Goal: Task Accomplishment & Management: Use online tool/utility

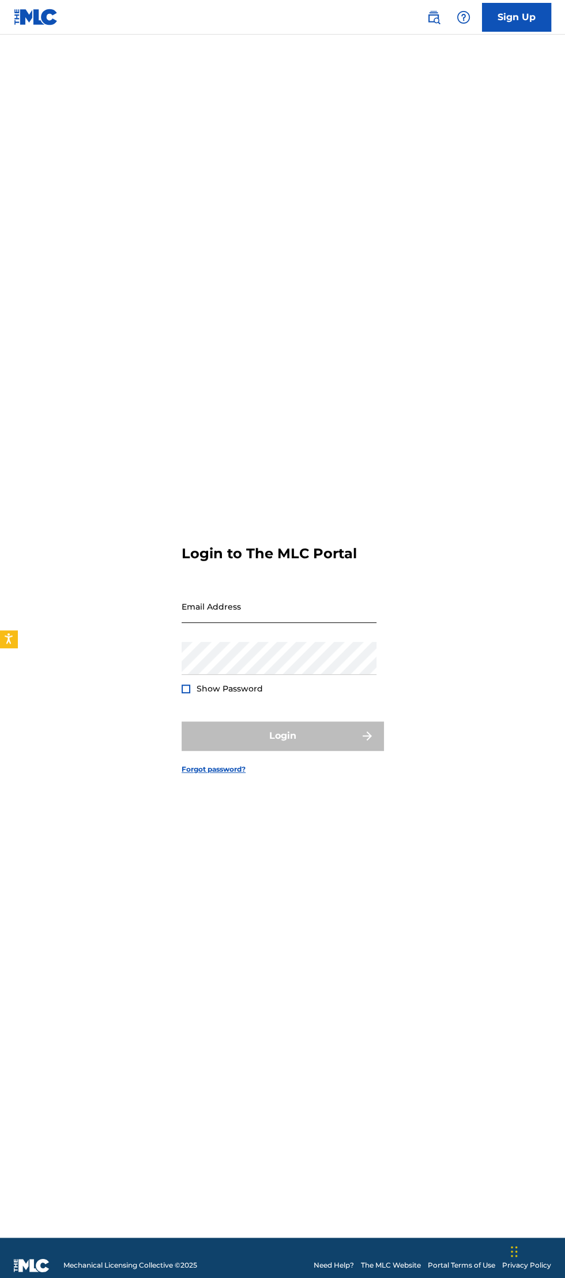
click at [229, 623] on input "Email Address" at bounding box center [279, 606] width 195 height 33
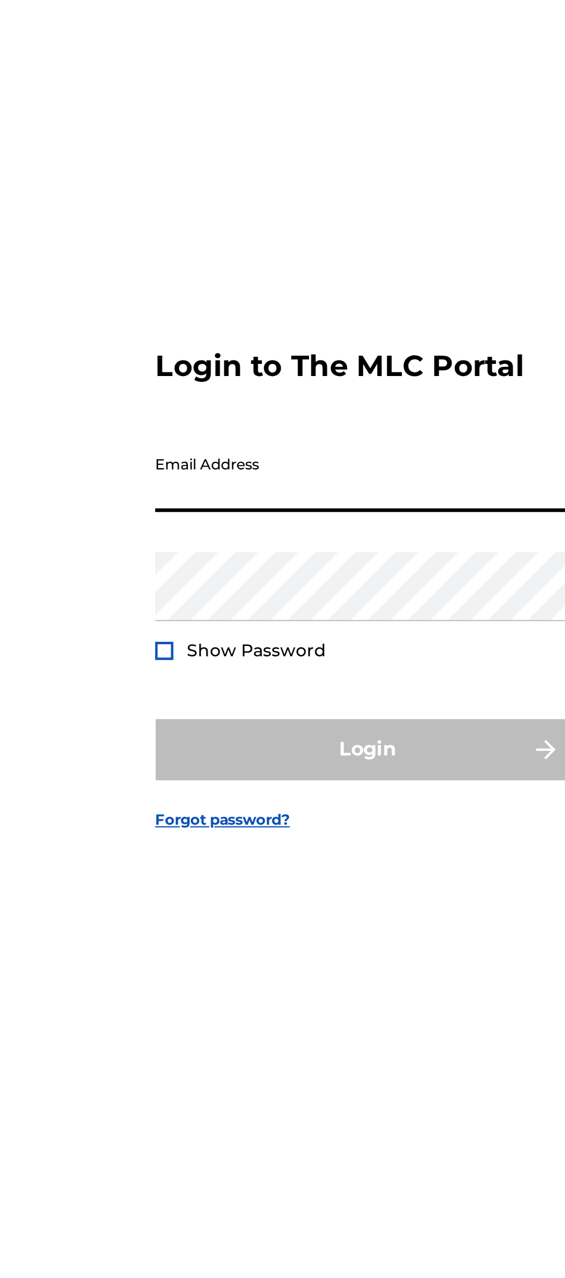
type input "[EMAIL_ADDRESS][DOMAIN_NAME]"
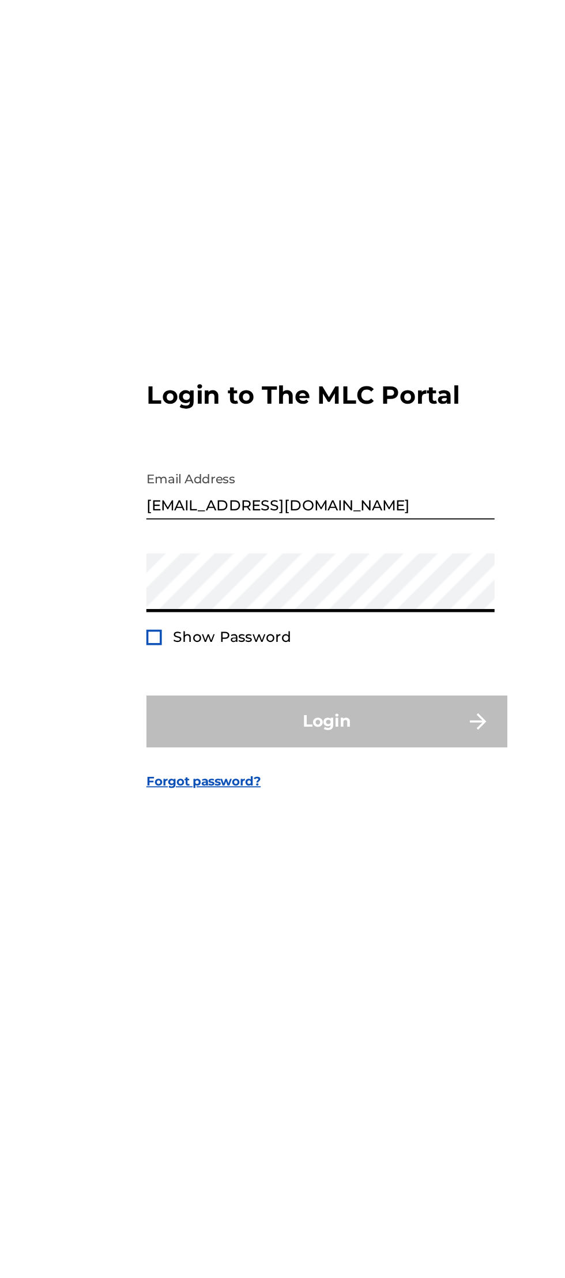
click at [203, 694] on span "Show Password" at bounding box center [230, 688] width 66 height 10
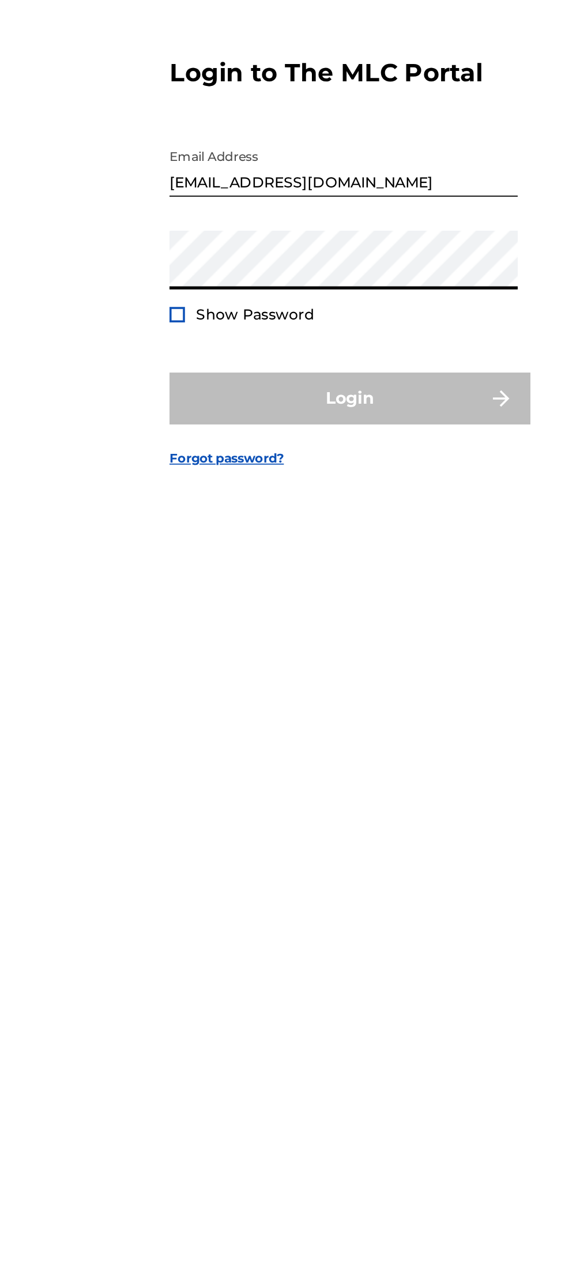
click at [186, 693] on div at bounding box center [186, 689] width 9 height 9
click at [186, 692] on img at bounding box center [186, 689] width 6 height 6
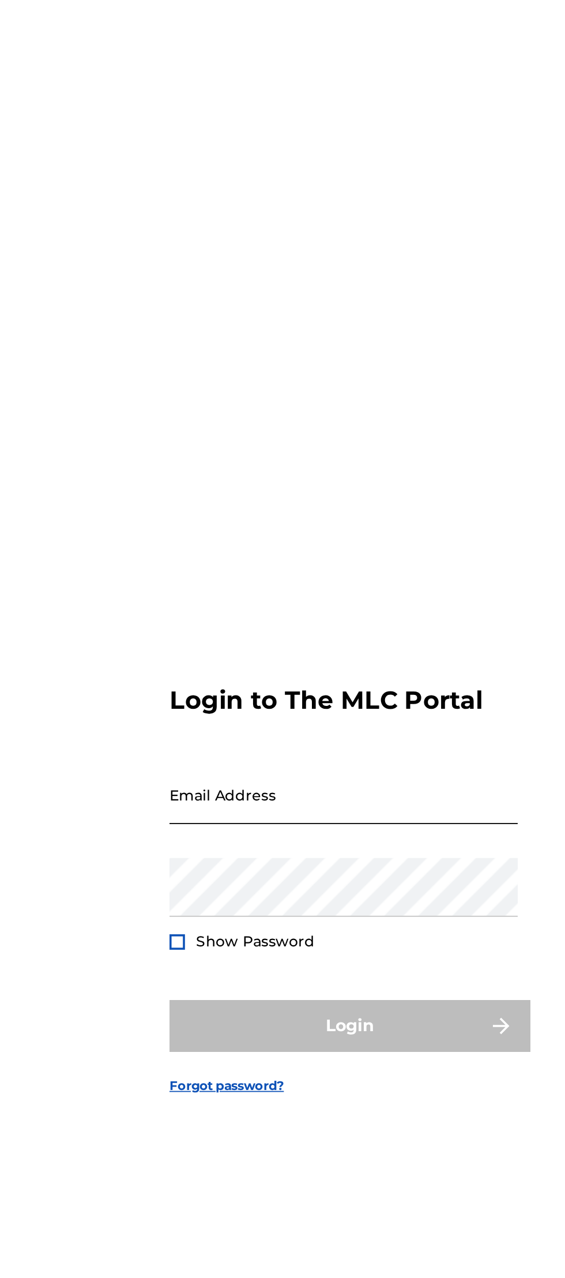
click at [232, 623] on input "Email Address" at bounding box center [279, 606] width 195 height 33
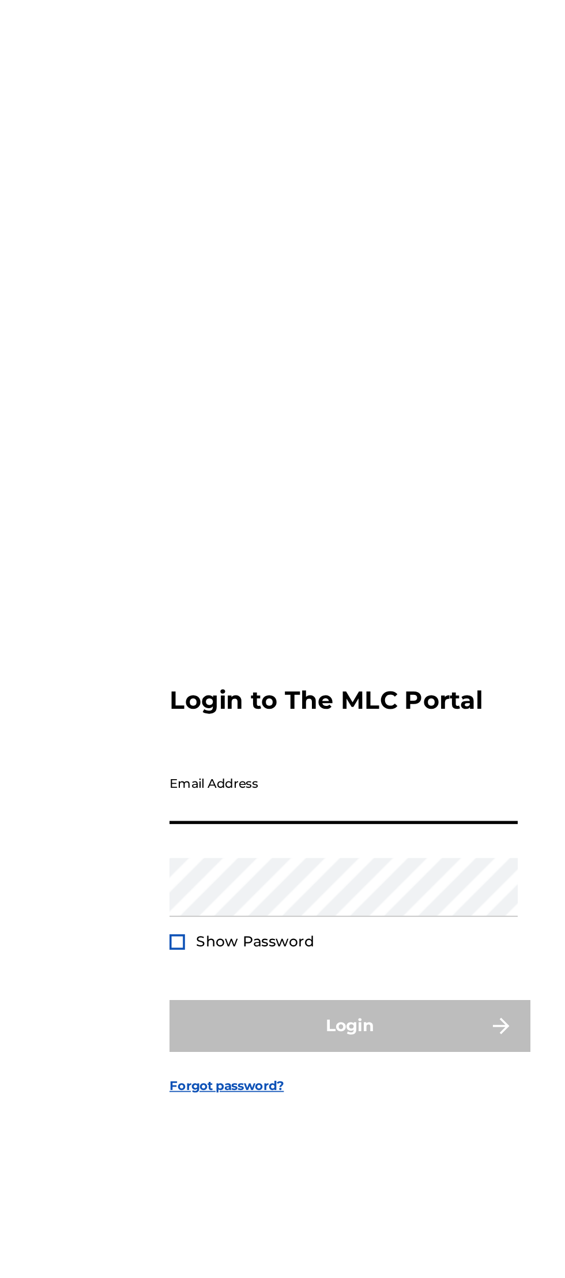
type input "[EMAIL_ADDRESS][DOMAIN_NAME]"
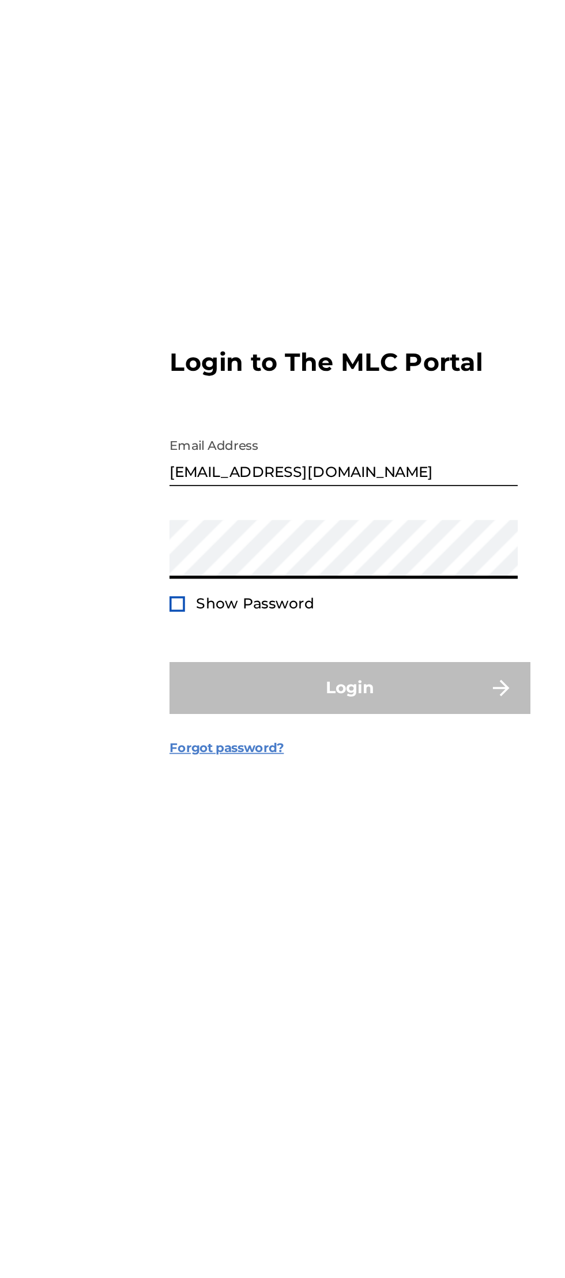
click at [212, 774] on link "Forgot password?" at bounding box center [214, 769] width 64 height 10
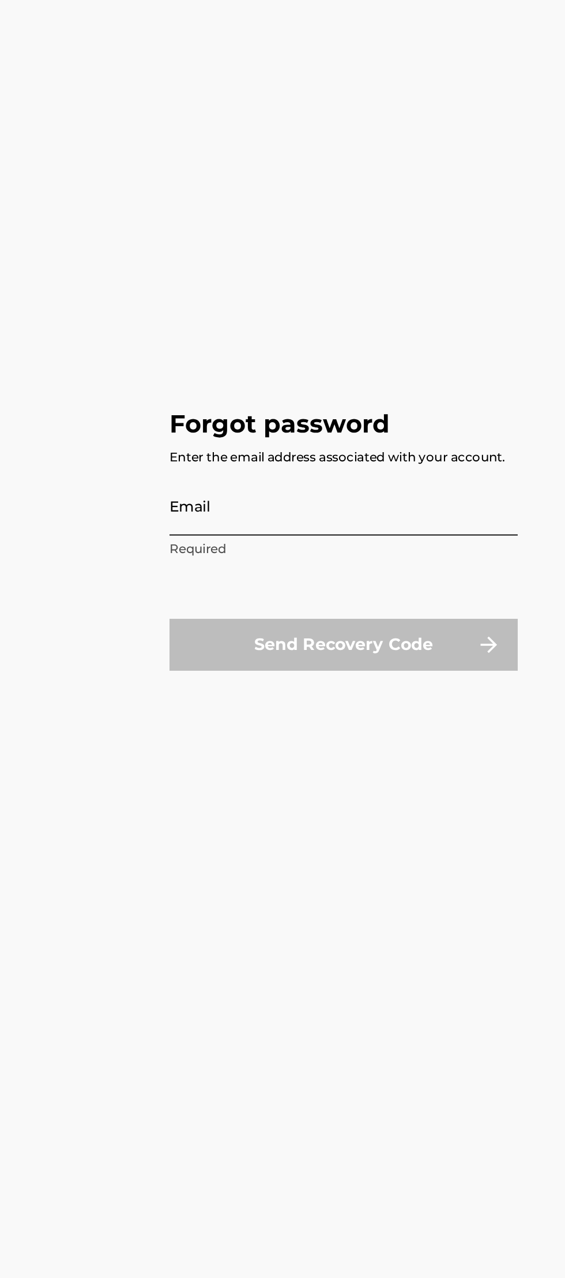
click at [215, 650] on input "Email" at bounding box center [279, 634] width 195 height 33
type input "[EMAIL_ADDRESS][DOMAIN_NAME]"
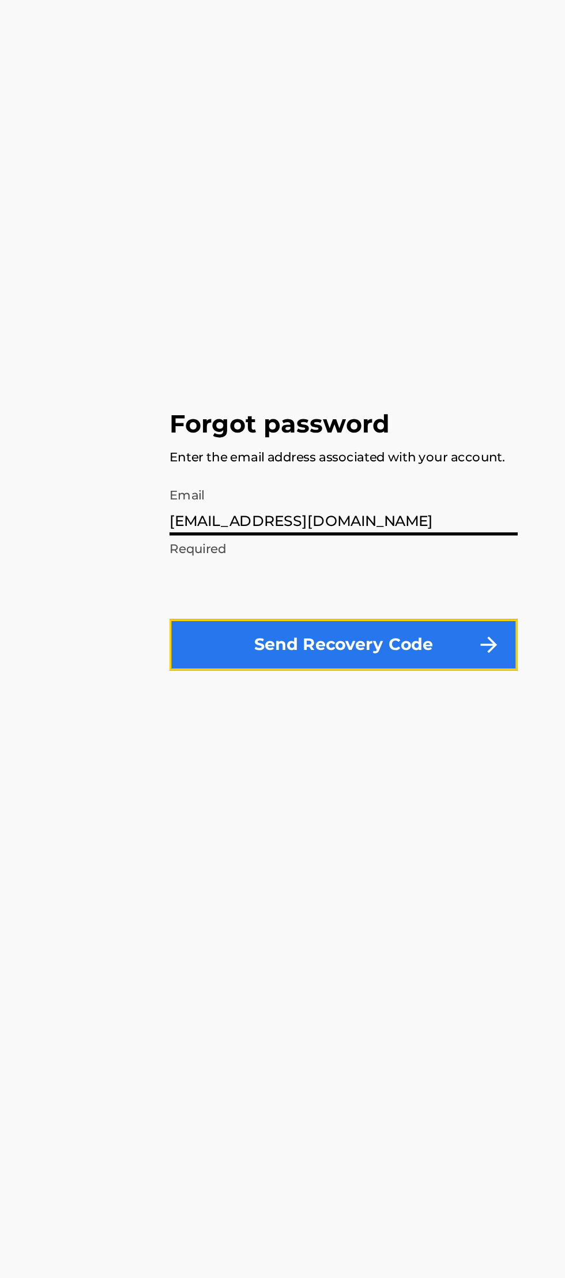
click at [287, 726] on button "Send Recovery Code" at bounding box center [279, 711] width 195 height 29
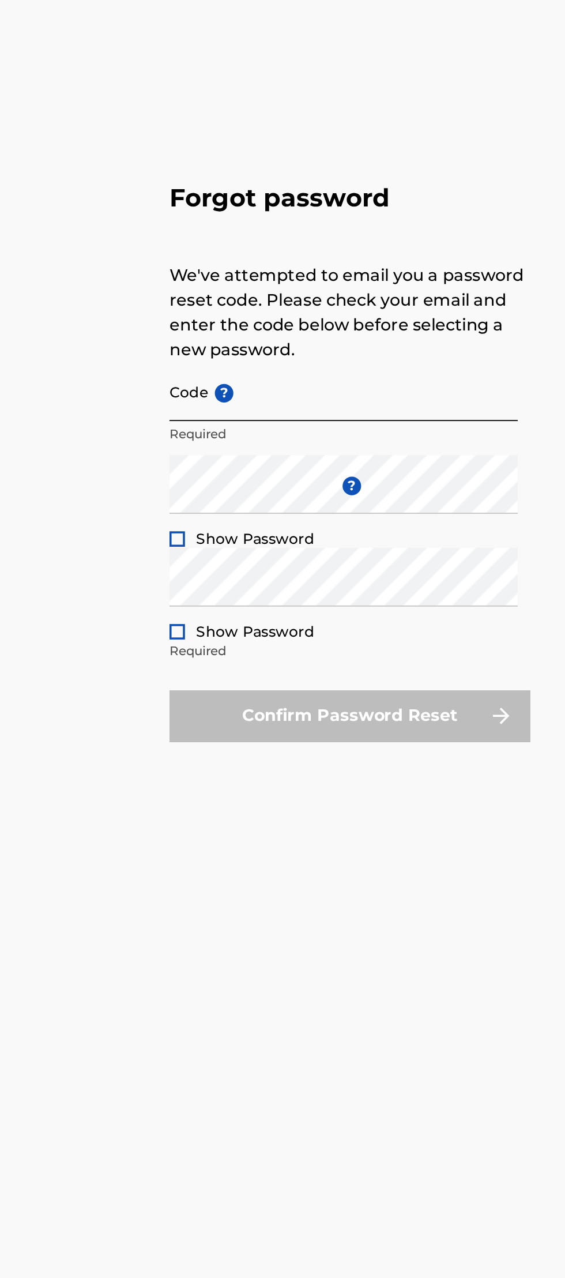
click at [246, 630] on input "Code ?" at bounding box center [279, 613] width 195 height 33
type input "FP_788cf127e7fdcfb150801d452bc1"
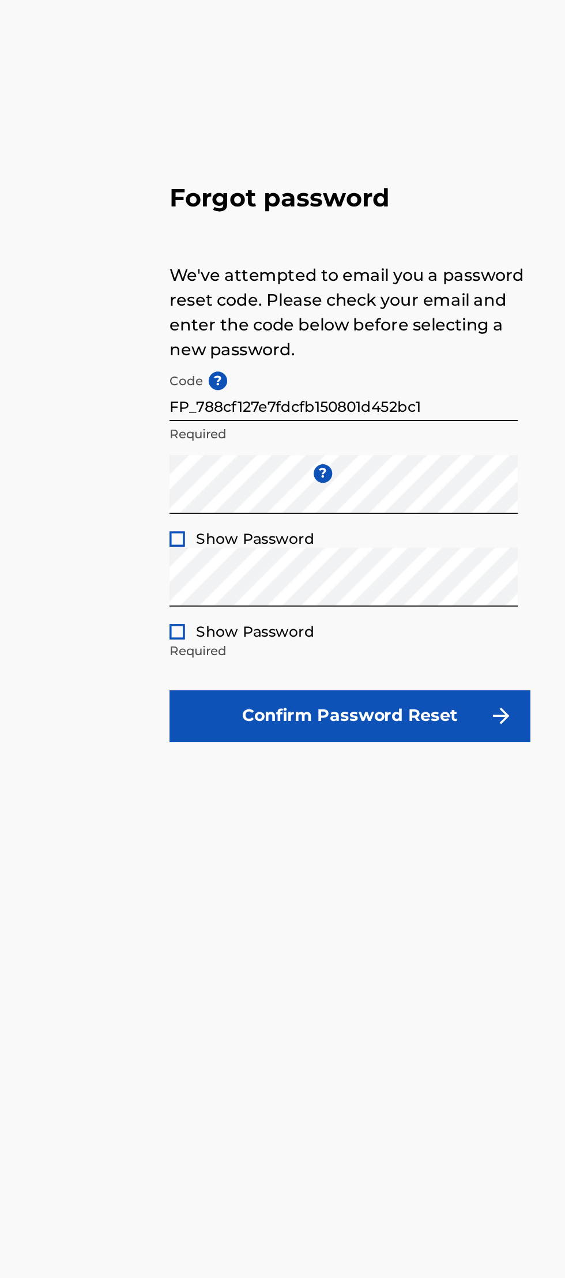
click at [186, 700] on div at bounding box center [186, 695] width 9 height 9
click at [187, 752] on div at bounding box center [186, 747] width 9 height 9
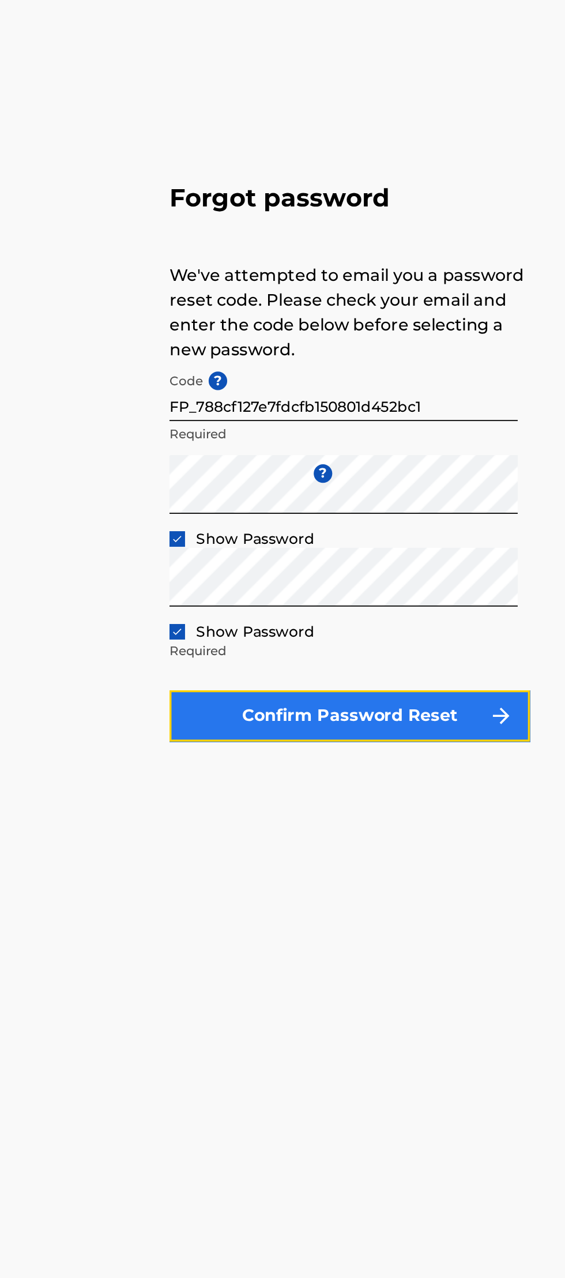
click at [286, 809] on button "Confirm Password Reset" at bounding box center [283, 794] width 202 height 29
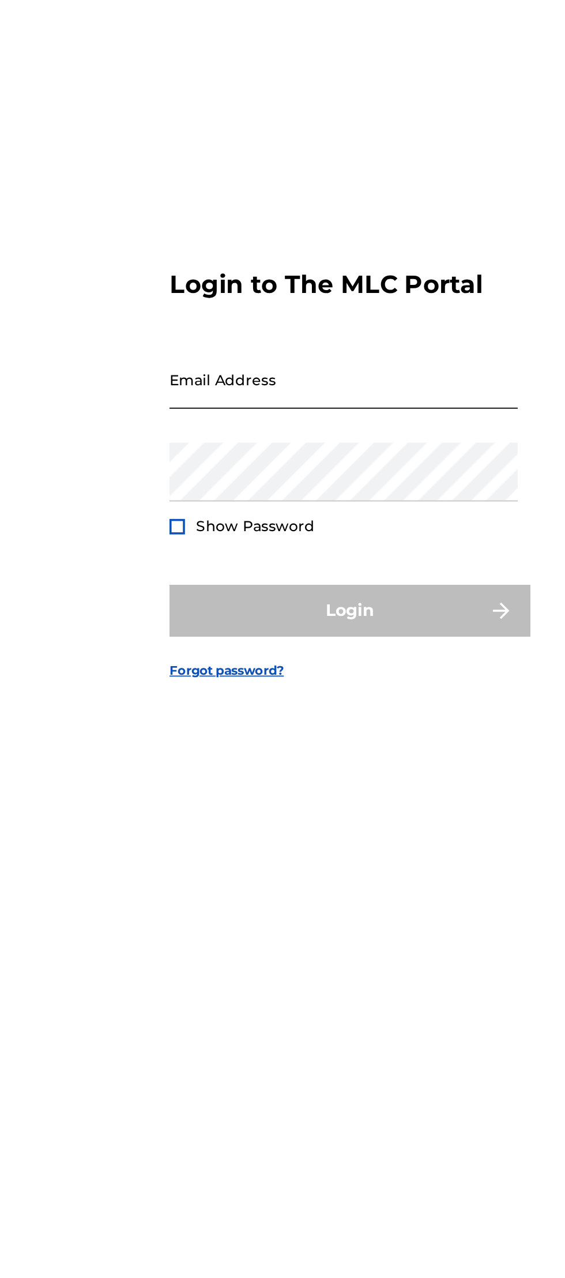
click at [287, 623] on input "Email Address" at bounding box center [279, 606] width 195 height 33
type input "[EMAIL_ADDRESS][DOMAIN_NAME]"
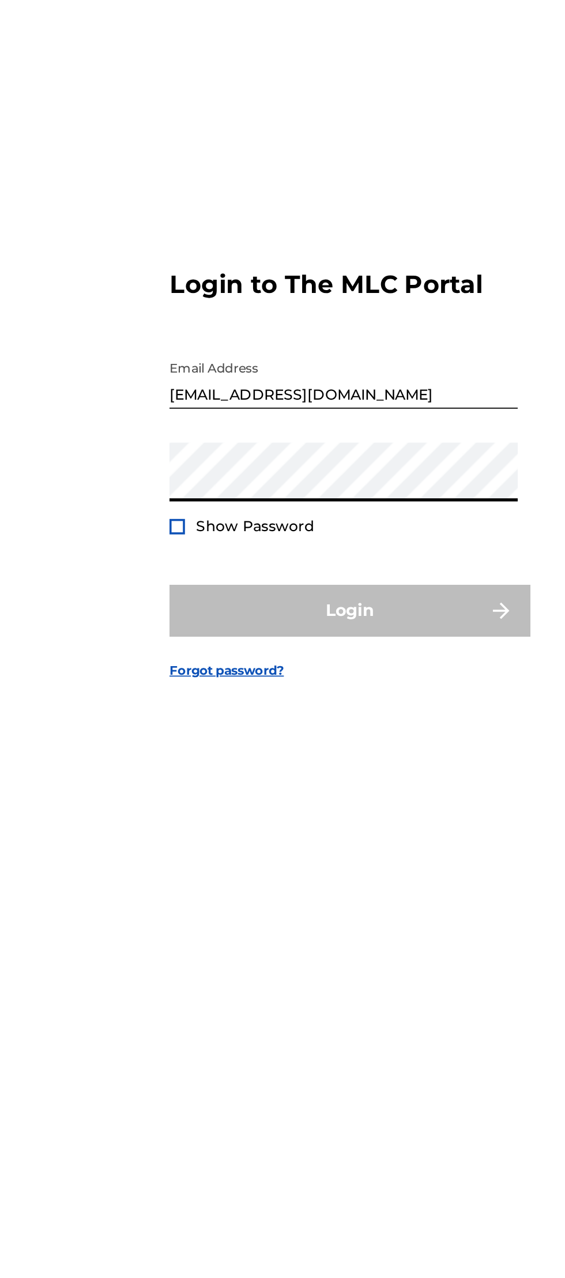
click at [189, 693] on div at bounding box center [186, 689] width 9 height 9
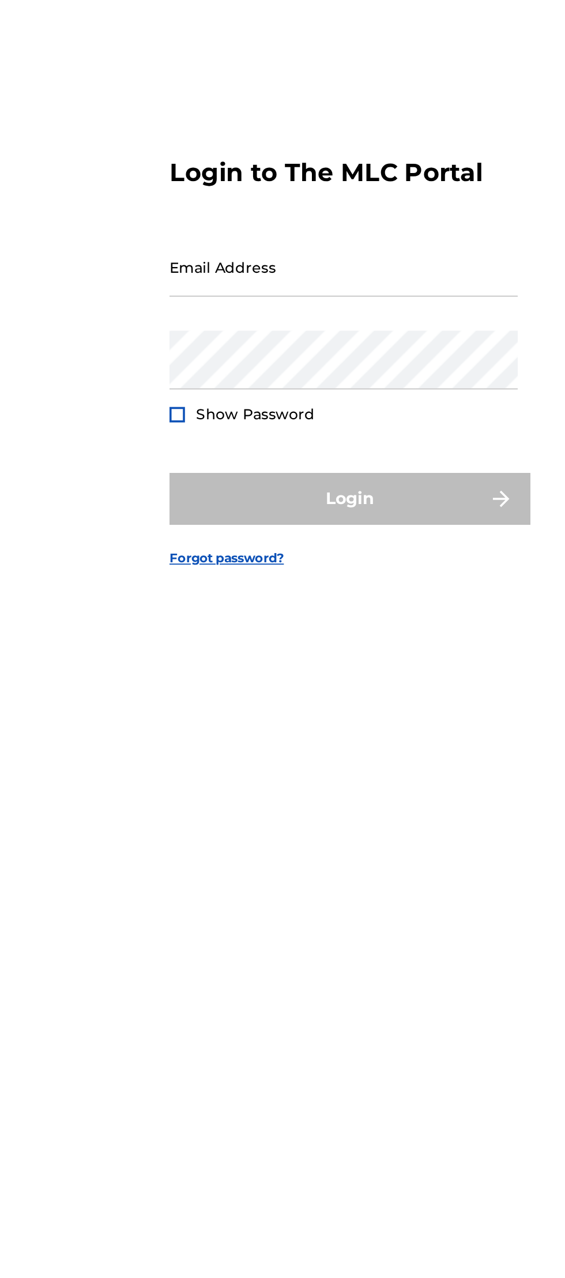
scroll to position [131, 0]
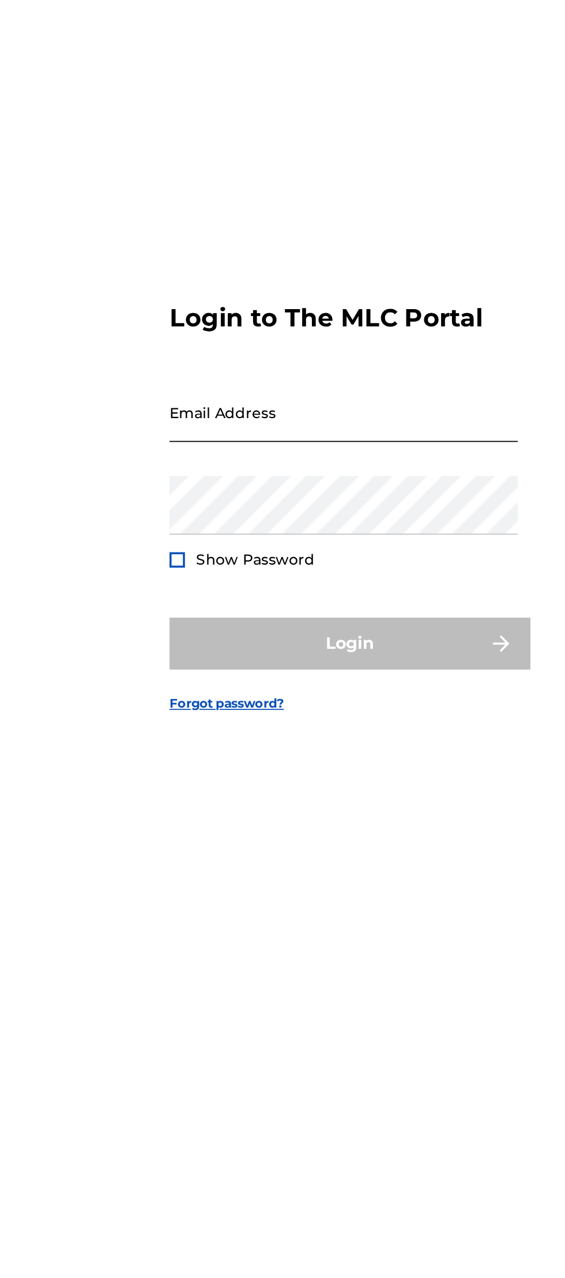
click at [228, 575] on input "Email Address" at bounding box center [279, 591] width 195 height 33
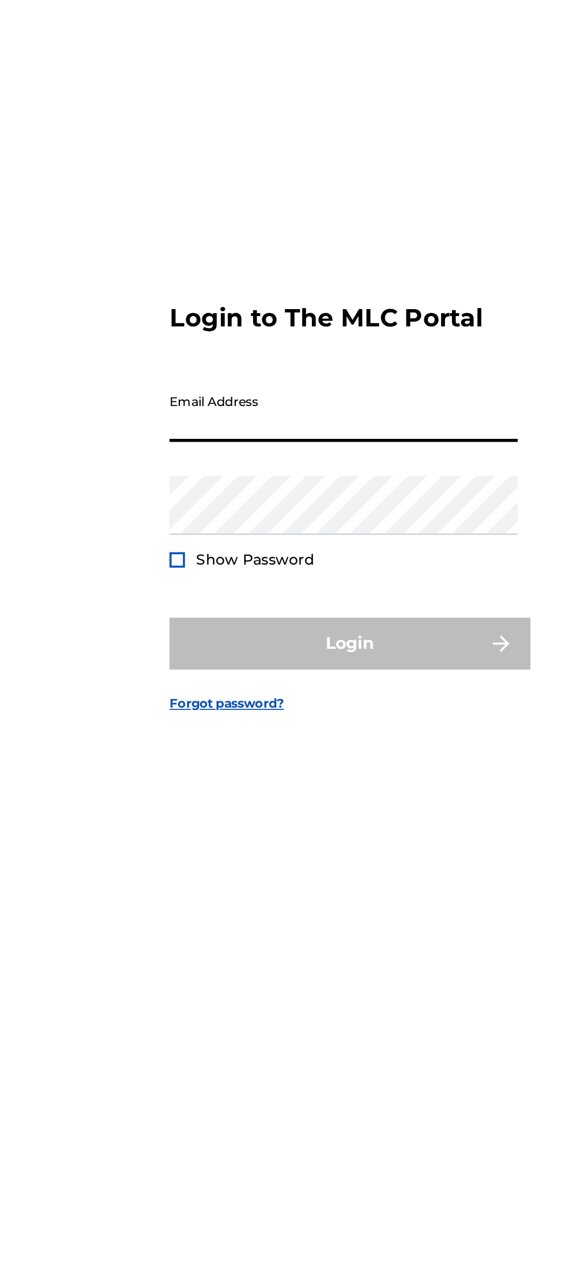
scroll to position [107, 0]
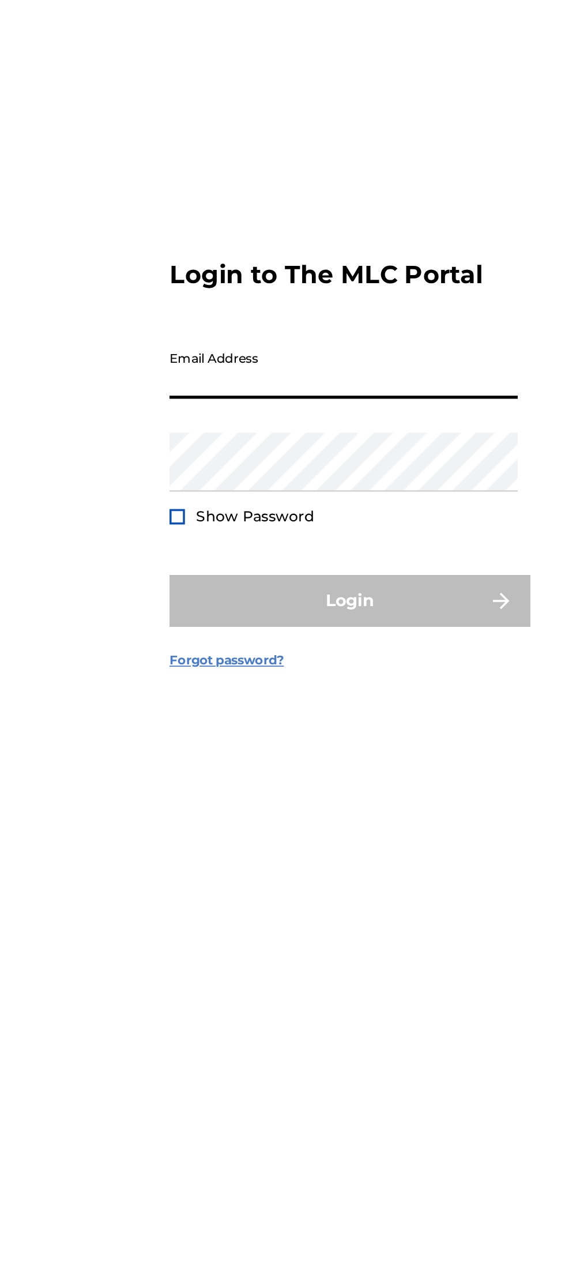
click at [232, 749] on link "Forgot password?" at bounding box center [214, 754] width 64 height 10
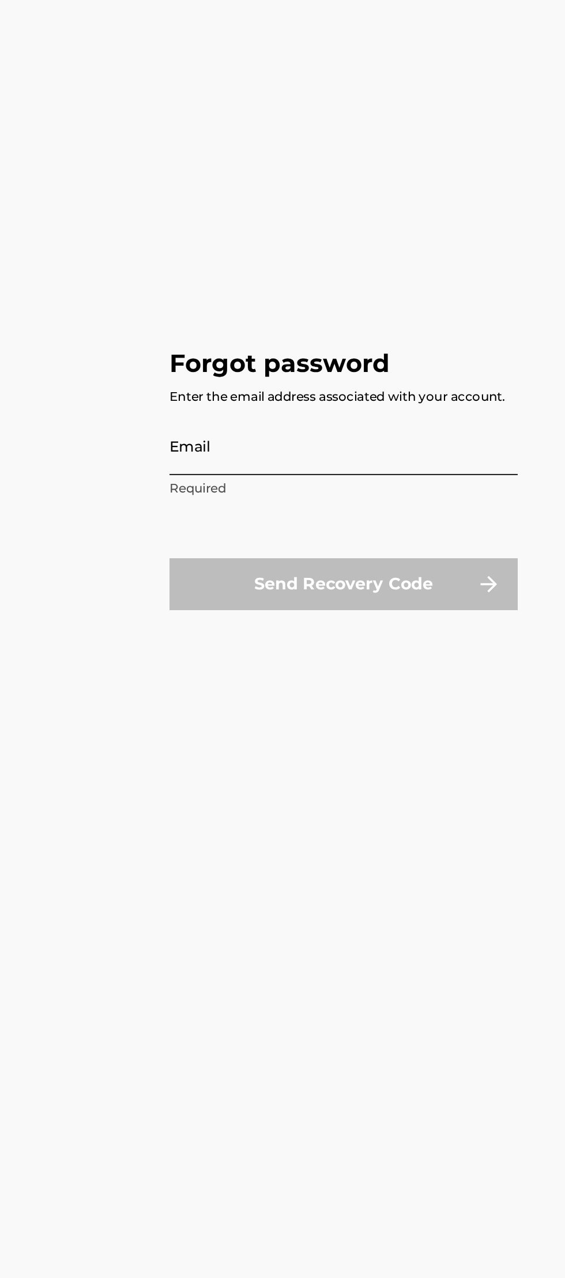
click at [227, 650] on input "Email" at bounding box center [279, 634] width 195 height 33
type input "[EMAIL_ADDRESS][DOMAIN_NAME]"
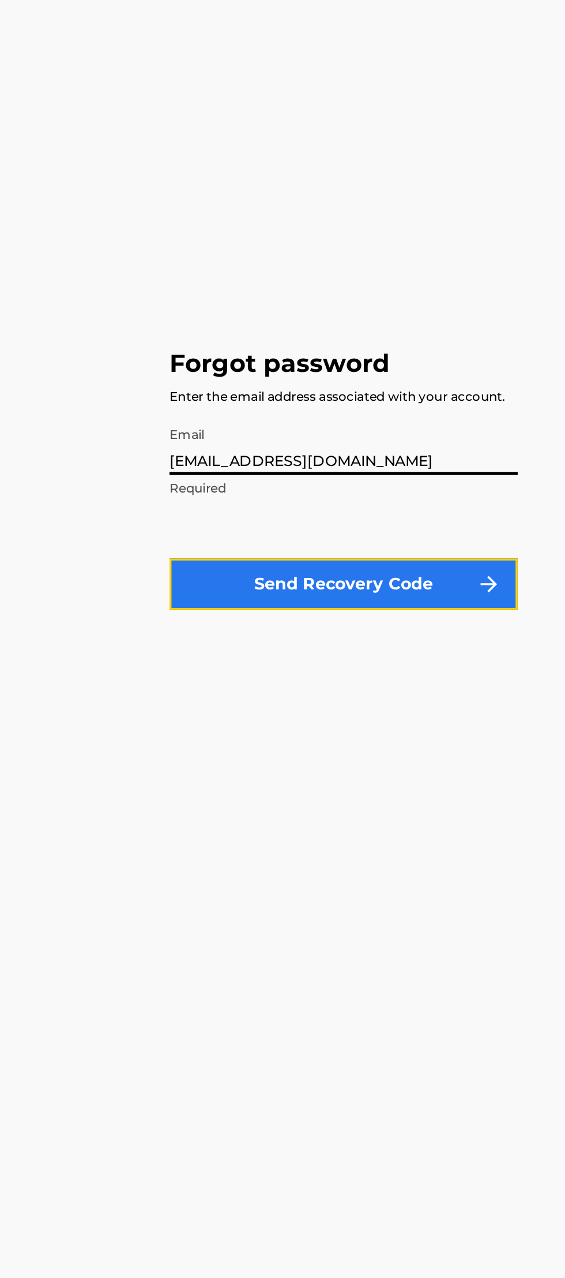
click at [290, 726] on button "Send Recovery Code" at bounding box center [279, 711] width 195 height 29
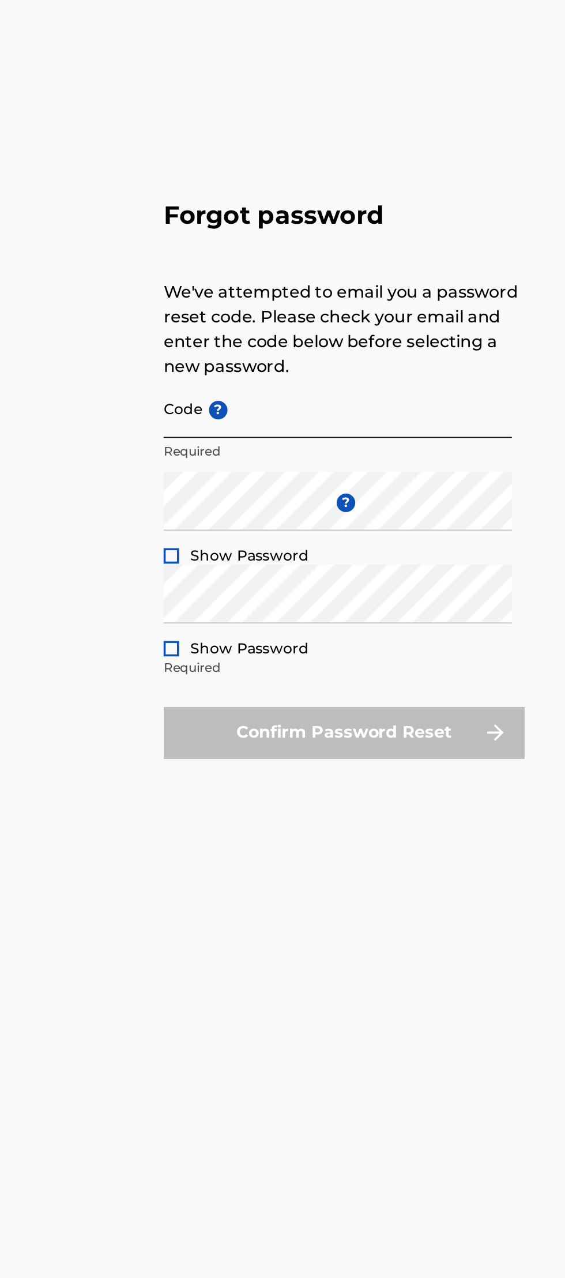
click at [269, 630] on input "Code ?" at bounding box center [279, 613] width 195 height 33
paste input "FP_788cf127e7fdcfb150801d452bc1"
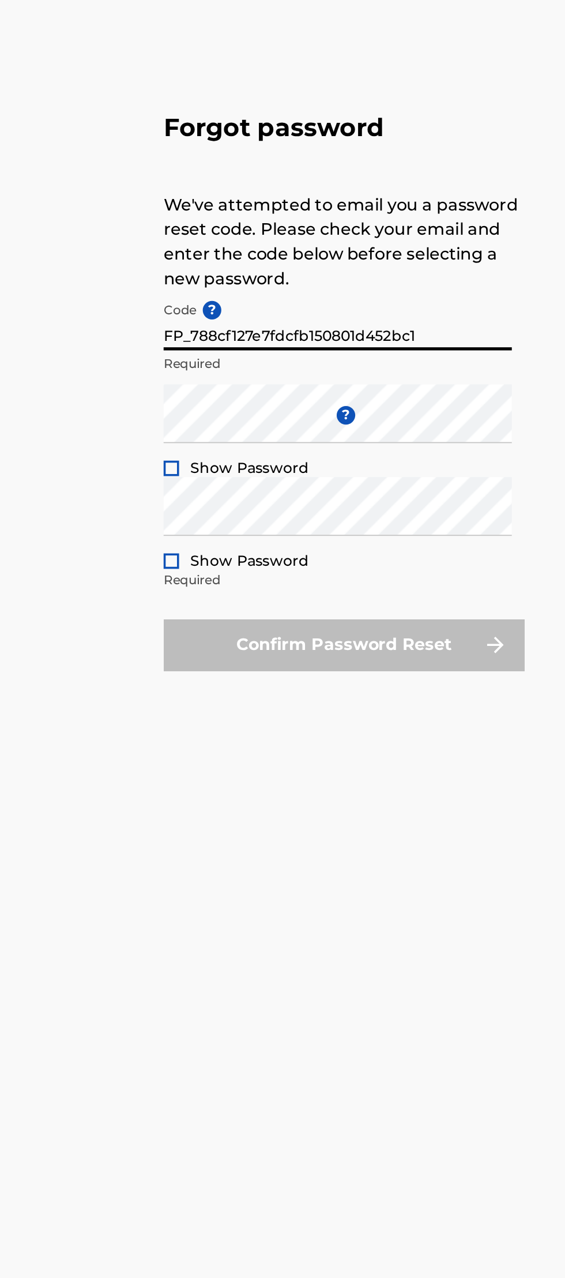
type input "FP_788cf127e7fdcfb150801d452bc1"
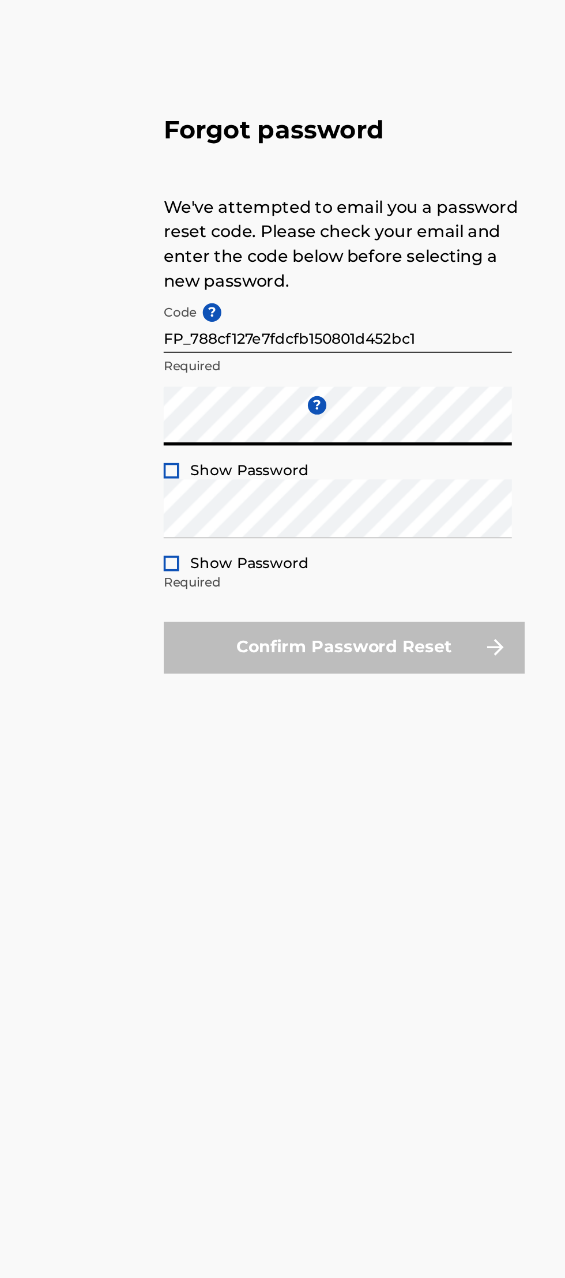
click at [187, 700] on div at bounding box center [186, 695] width 9 height 9
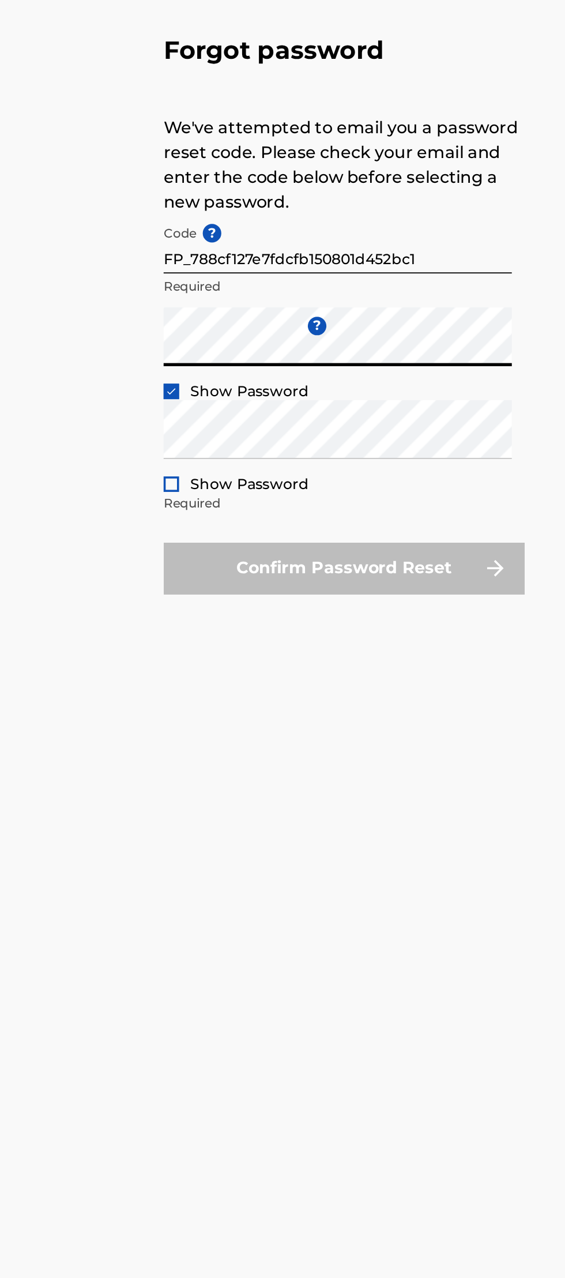
click at [189, 752] on div at bounding box center [186, 747] width 9 height 9
click at [233, 753] on span "Show Password" at bounding box center [230, 747] width 66 height 10
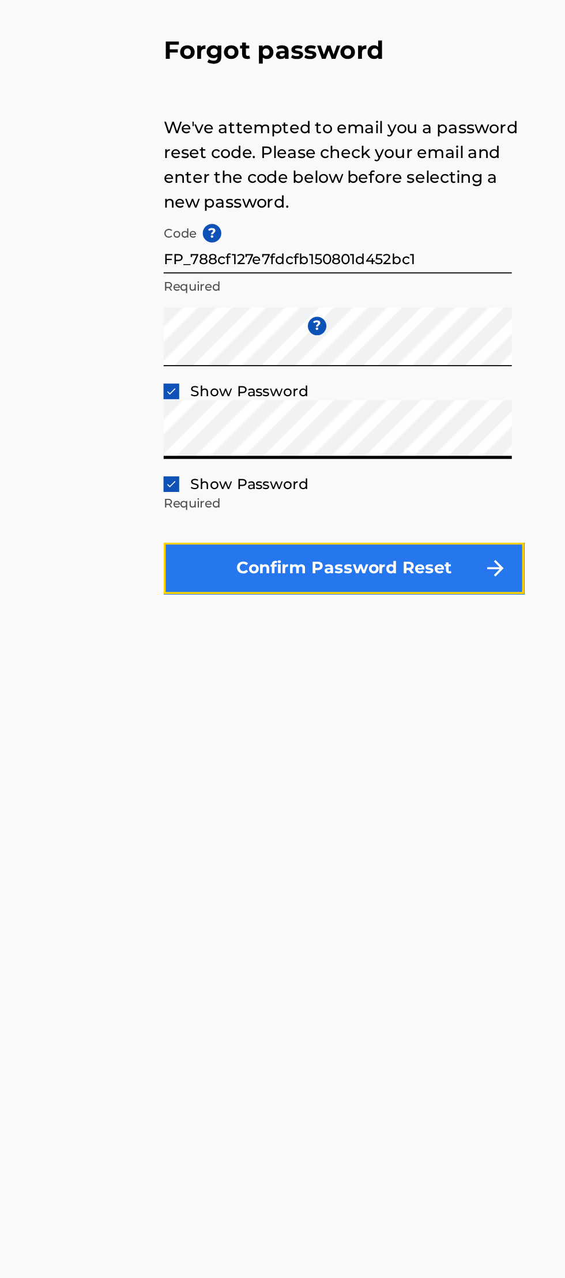
click at [330, 809] on button "Confirm Password Reset" at bounding box center [283, 794] width 202 height 29
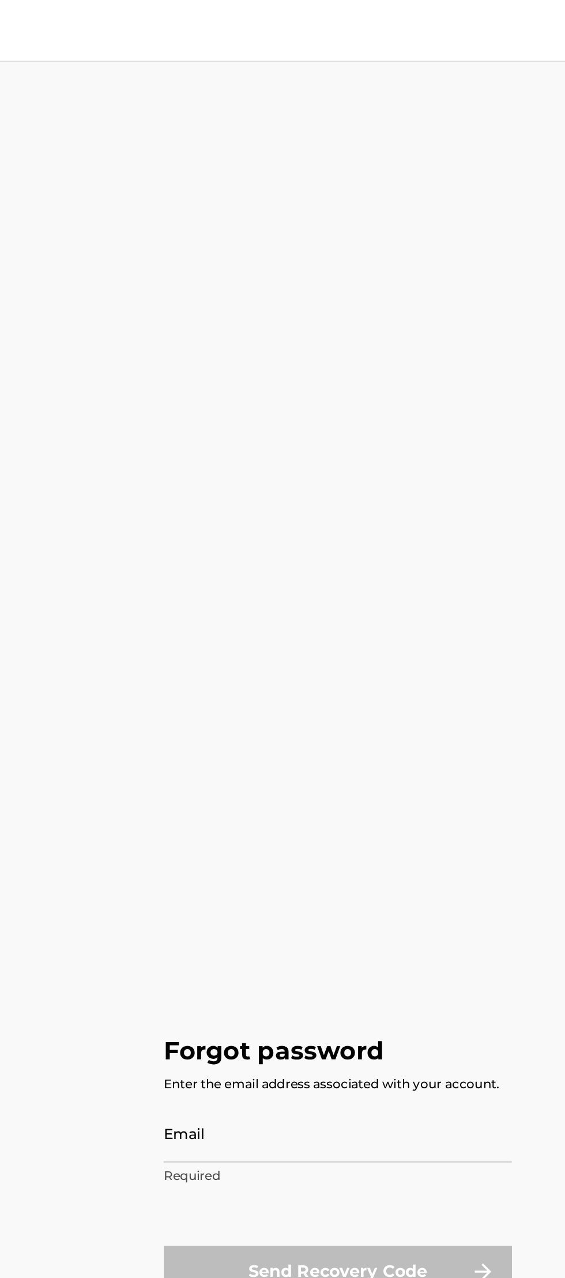
scroll to position [107, 0]
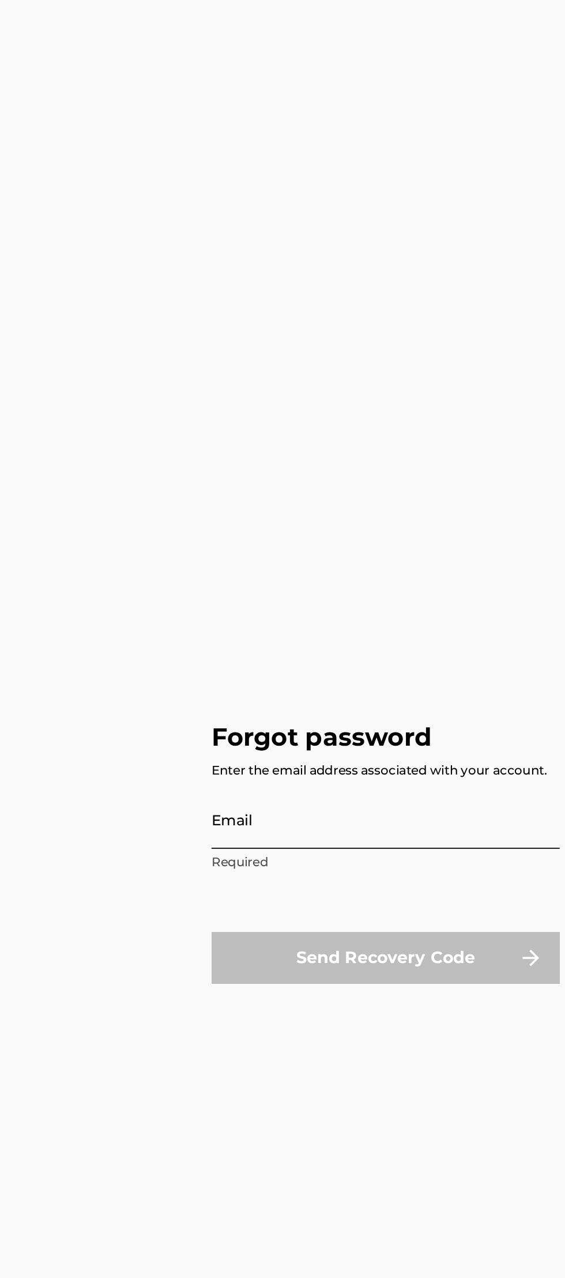
click at [234, 650] on input "Email" at bounding box center [279, 634] width 195 height 33
type input "[EMAIL_ADDRESS][DOMAIN_NAME]"
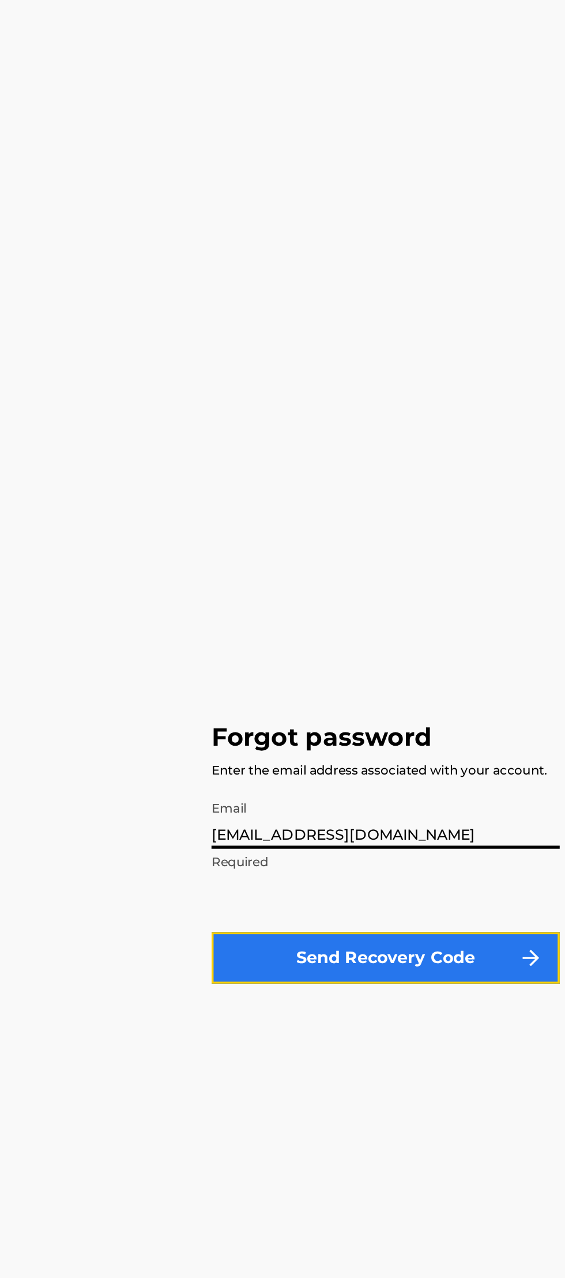
click at [330, 726] on button "Send Recovery Code" at bounding box center [279, 711] width 195 height 29
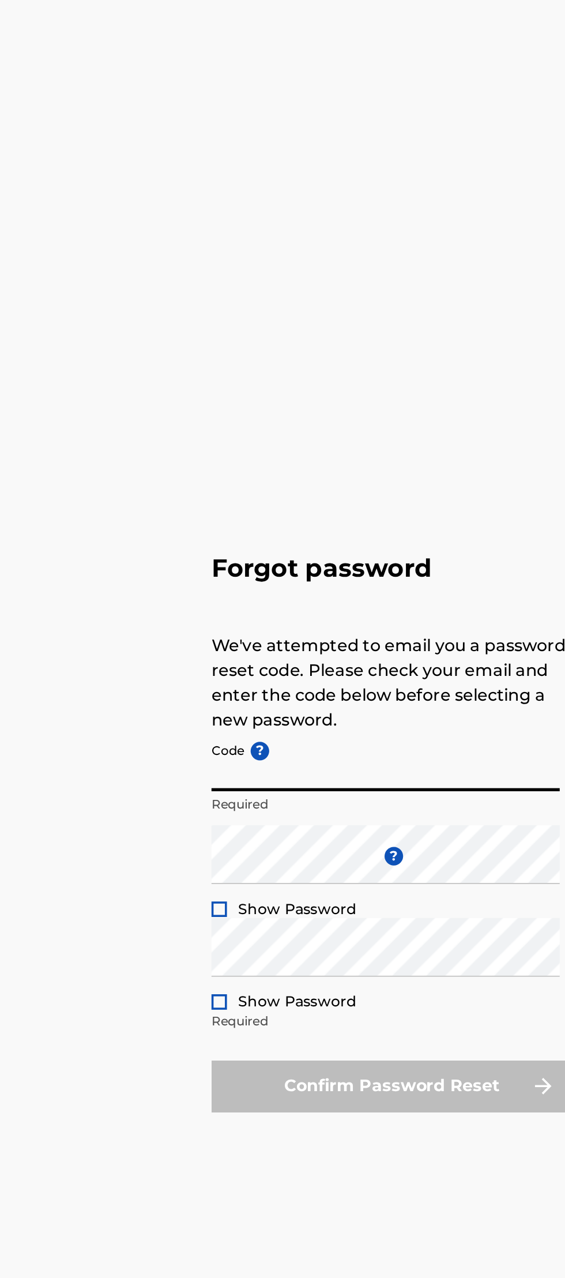
paste input "FP_9830ef9cee297ee63f49542fd3f2"
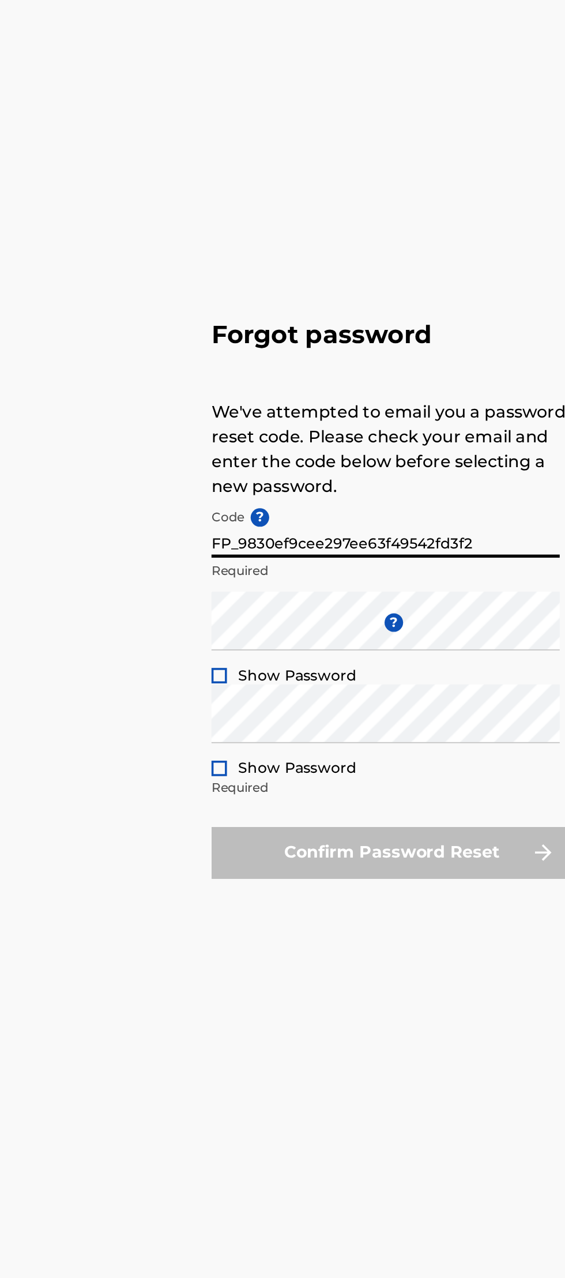
click at [187, 700] on div at bounding box center [186, 695] width 9 height 9
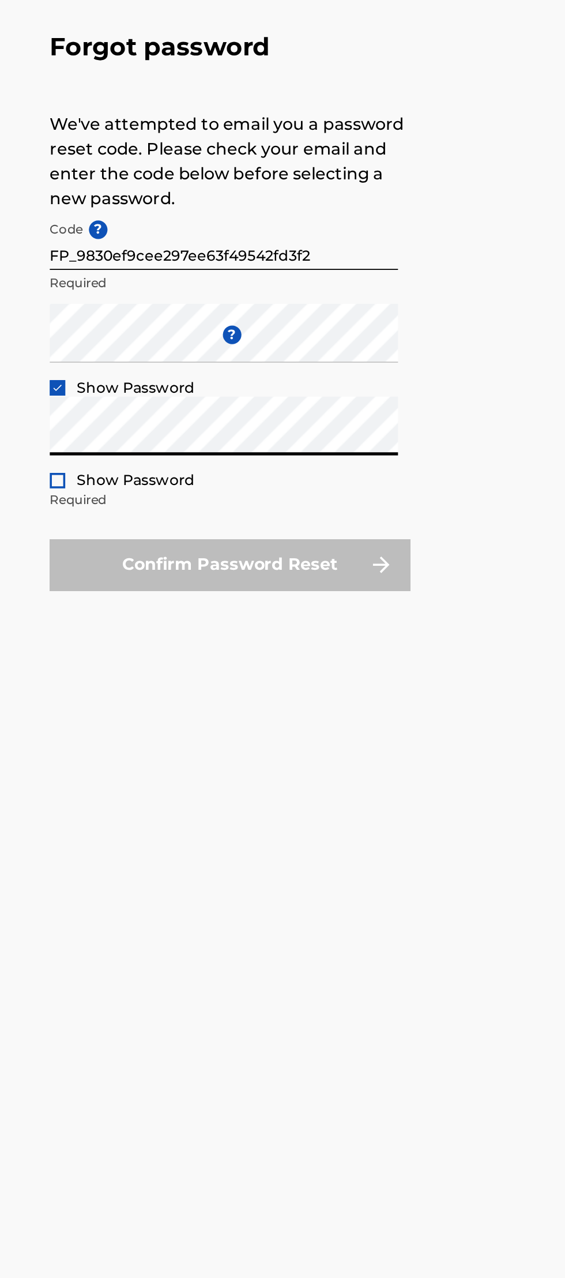
click at [185, 752] on div at bounding box center [186, 747] width 9 height 9
click at [191, 630] on input "FP_9830ef9cee297ee63f49542fd3f2" at bounding box center [279, 613] width 195 height 33
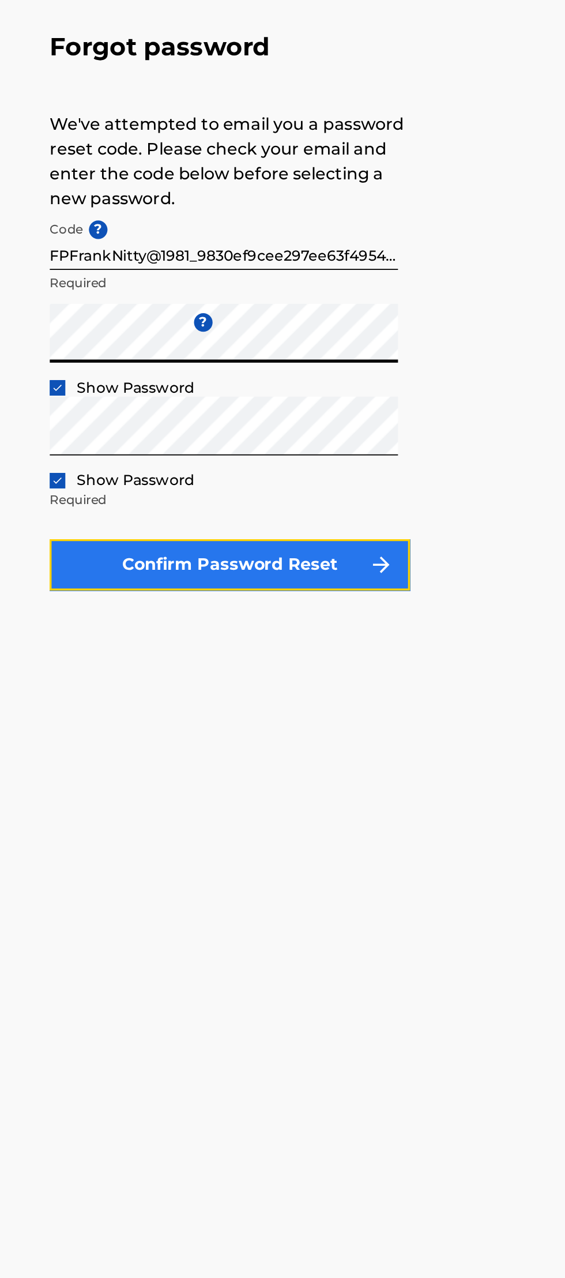
click at [356, 809] on button "Confirm Password Reset" at bounding box center [283, 794] width 202 height 29
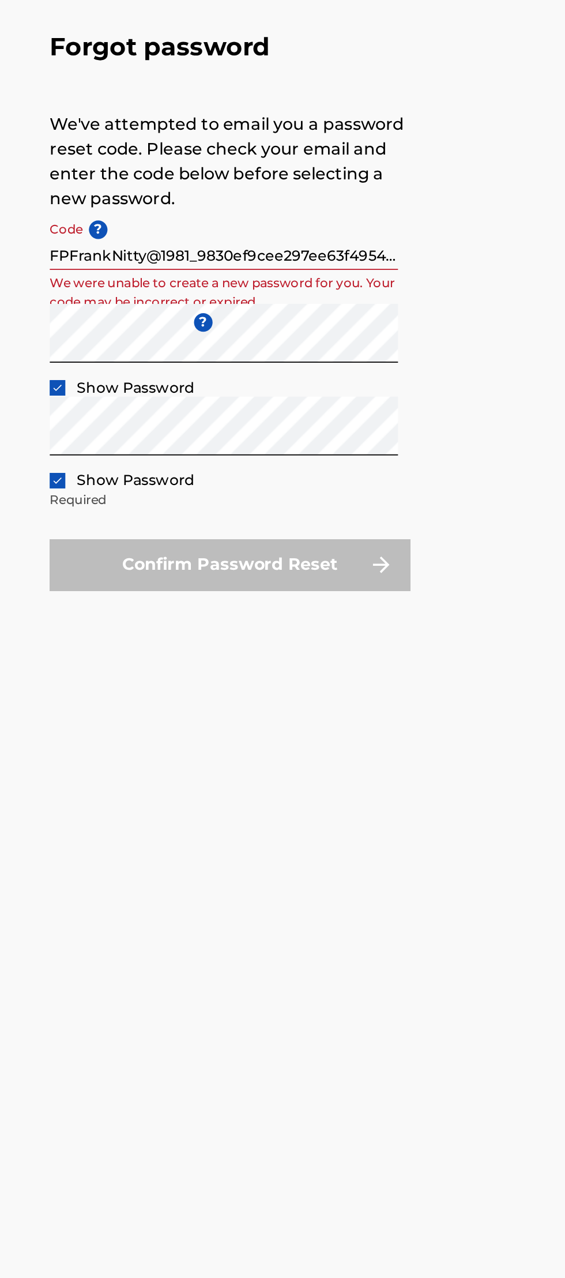
click at [254, 630] on input "FPFrankNitty@1981_9830ef9cee297ee63f49542fd3f2" at bounding box center [279, 613] width 195 height 33
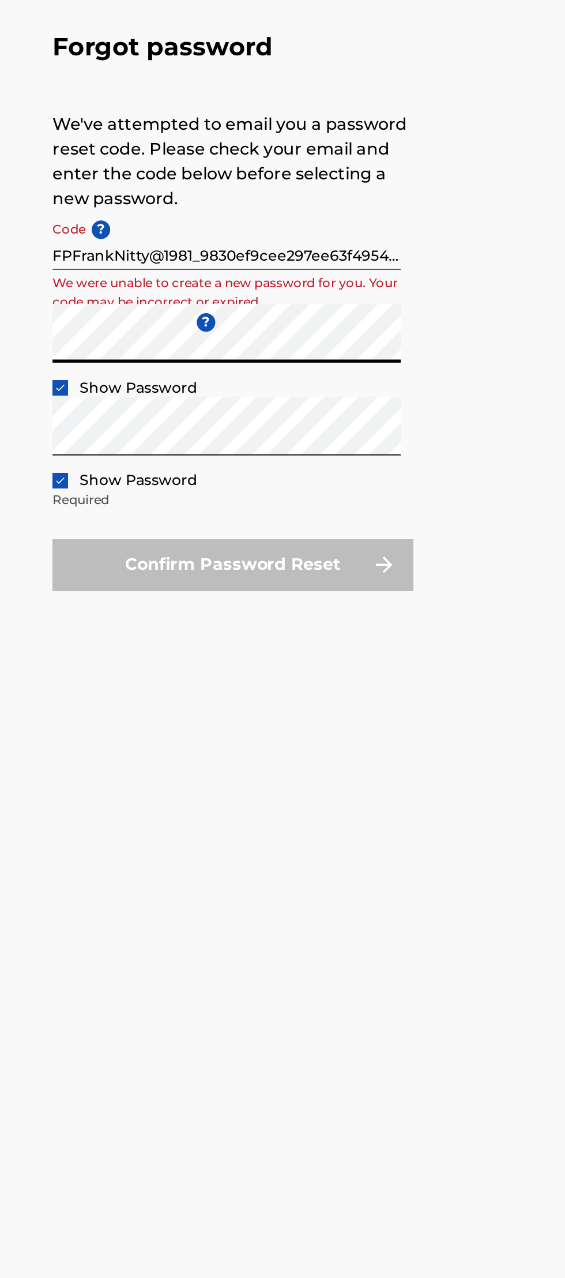
click at [257, 630] on input "FPFrankNitty@1981_9830ef9cee297ee63f49542fd3f2" at bounding box center [279, 613] width 195 height 33
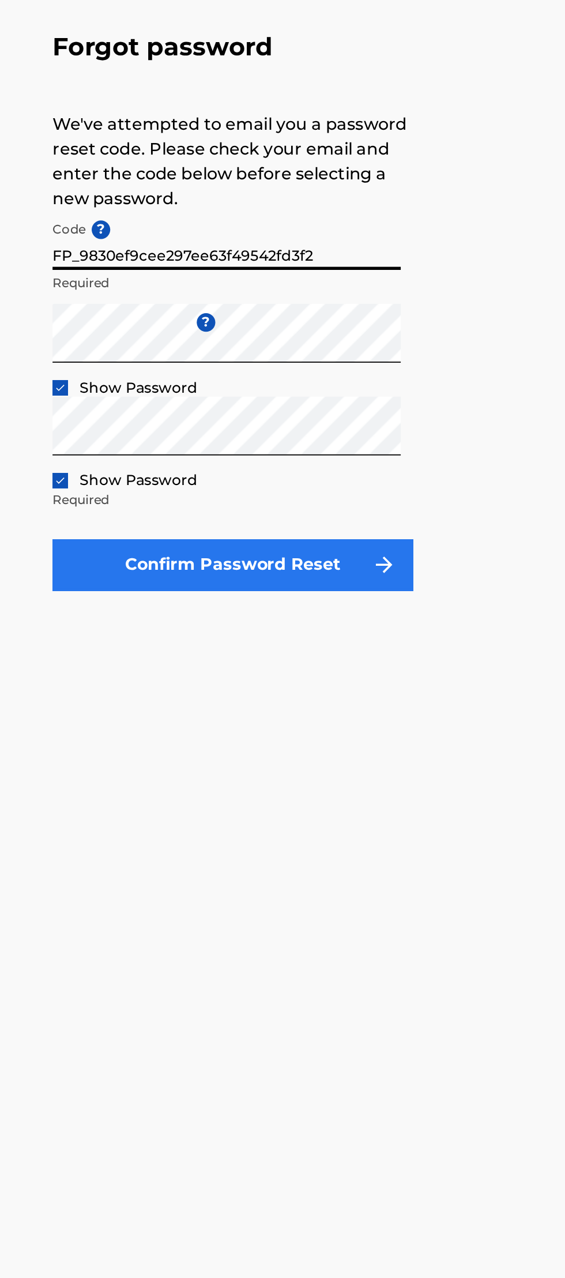
type input "FP_9830ef9cee297ee63f49542fd3f2"
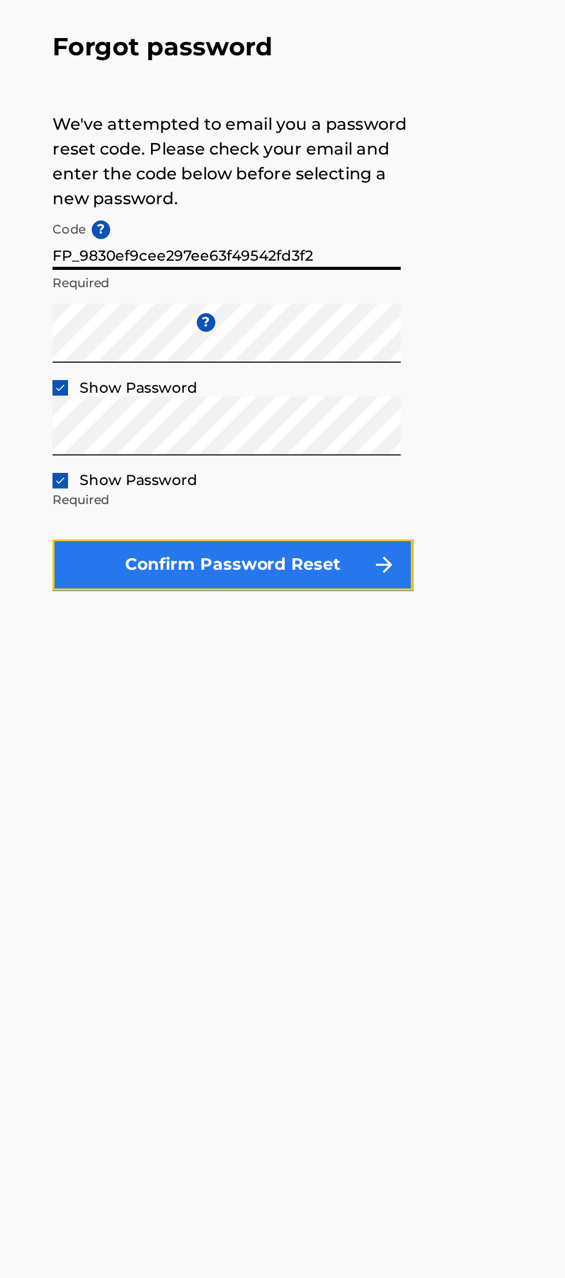
click at [228, 809] on button "Confirm Password Reset" at bounding box center [283, 794] width 202 height 29
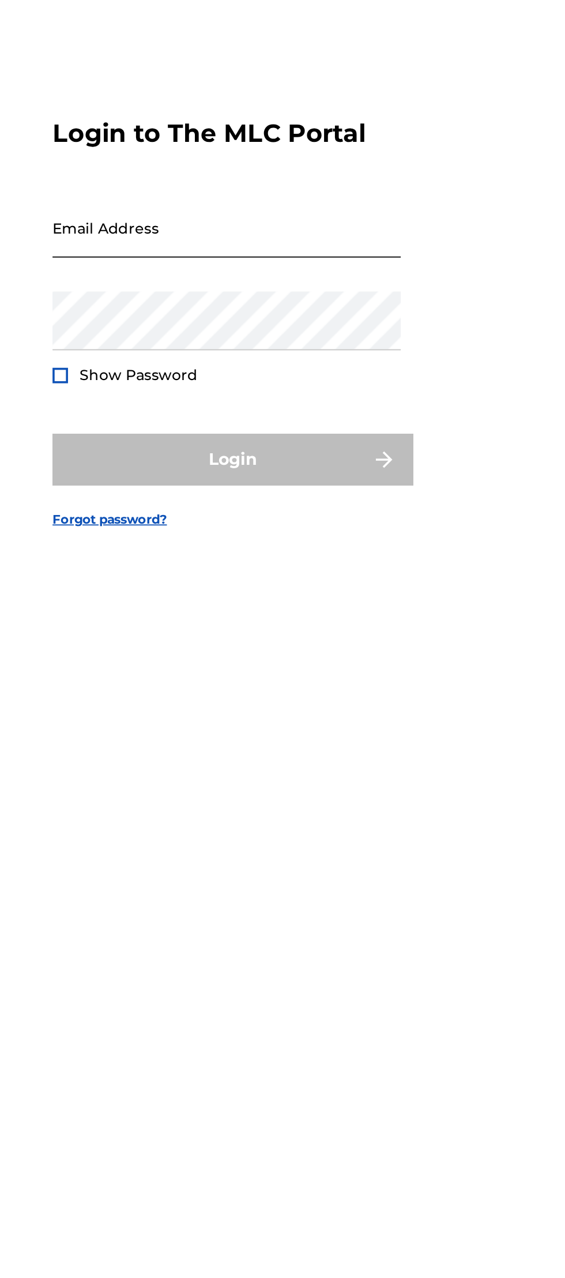
click at [248, 623] on input "Email Address" at bounding box center [279, 606] width 195 height 33
type input "[EMAIL_ADDRESS][DOMAIN_NAME]"
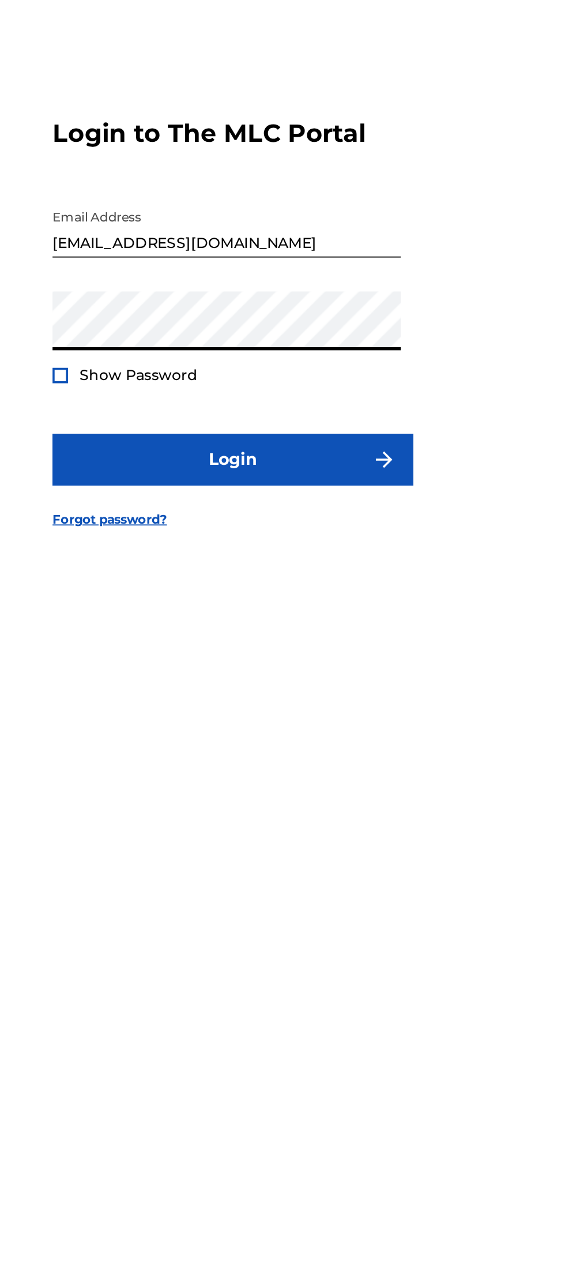
click at [183, 693] on div at bounding box center [186, 689] width 9 height 9
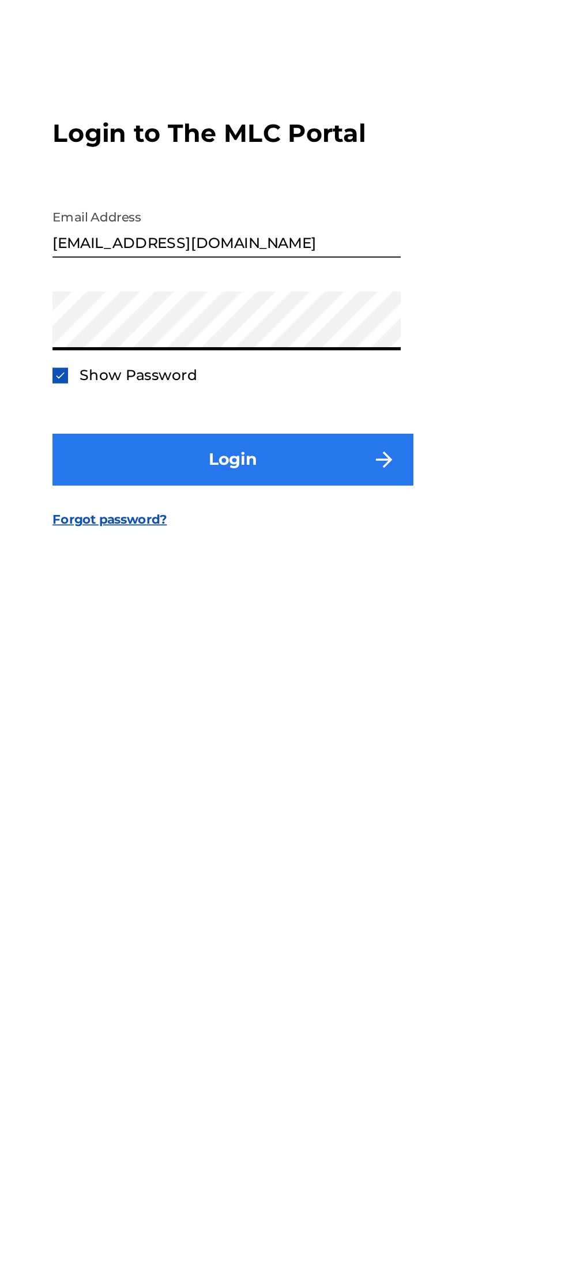
click at [281, 750] on button "Login" at bounding box center [283, 735] width 202 height 29
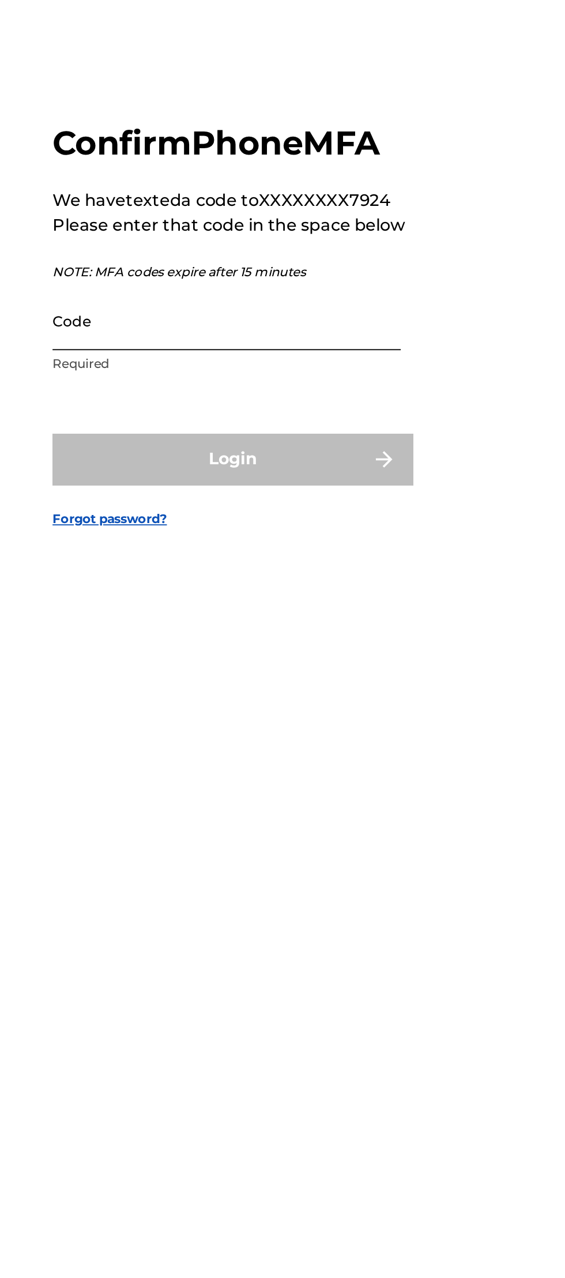
click at [246, 674] on input "Code" at bounding box center [279, 657] width 195 height 33
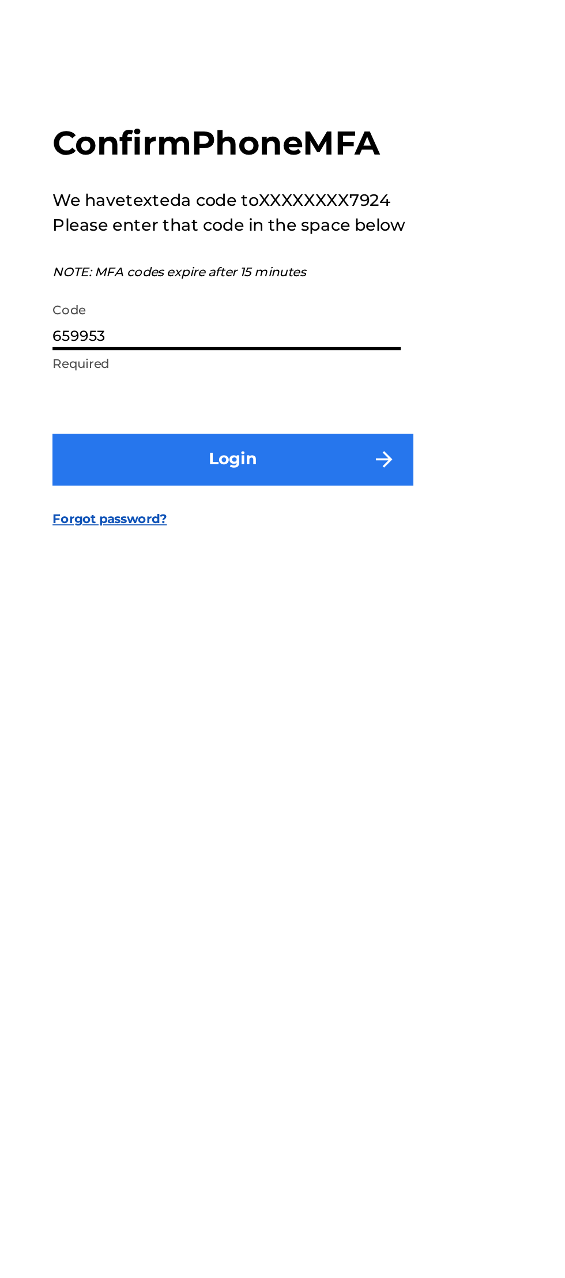
type input "659953"
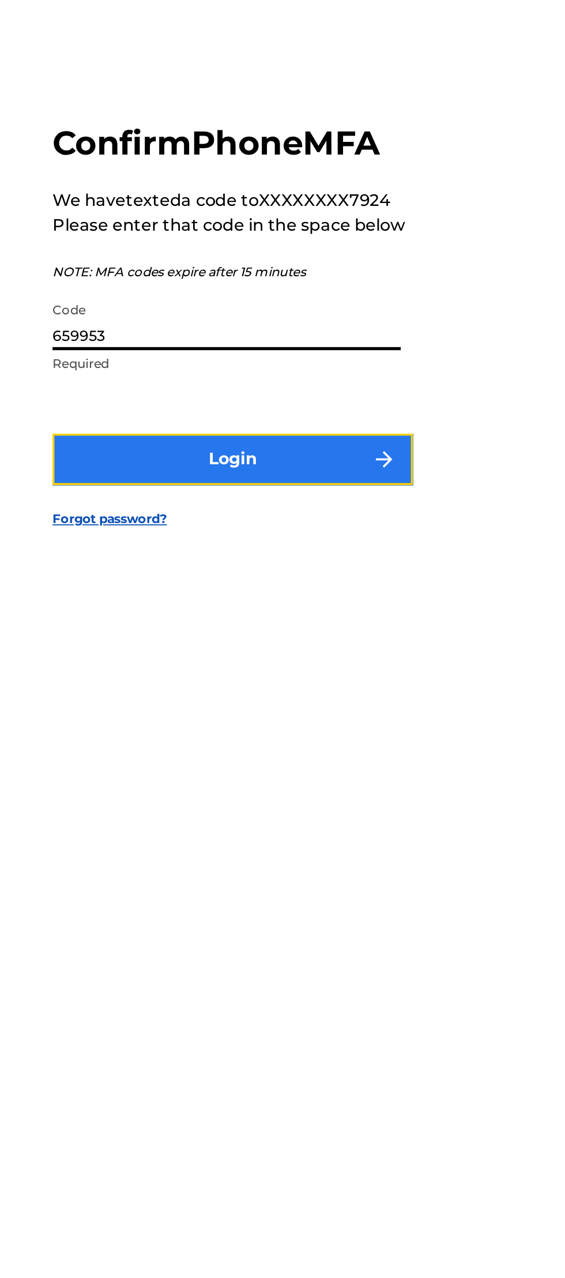
click at [236, 749] on button "Login" at bounding box center [283, 734] width 202 height 29
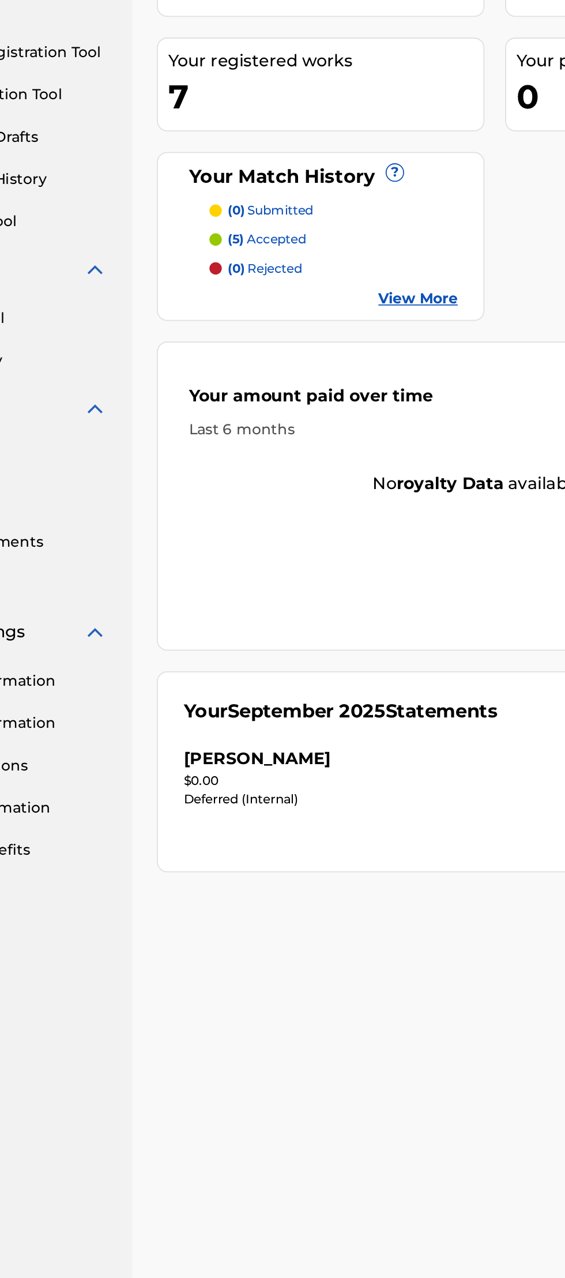
click at [344, 333] on link "View More" at bounding box center [339, 331] width 44 height 12
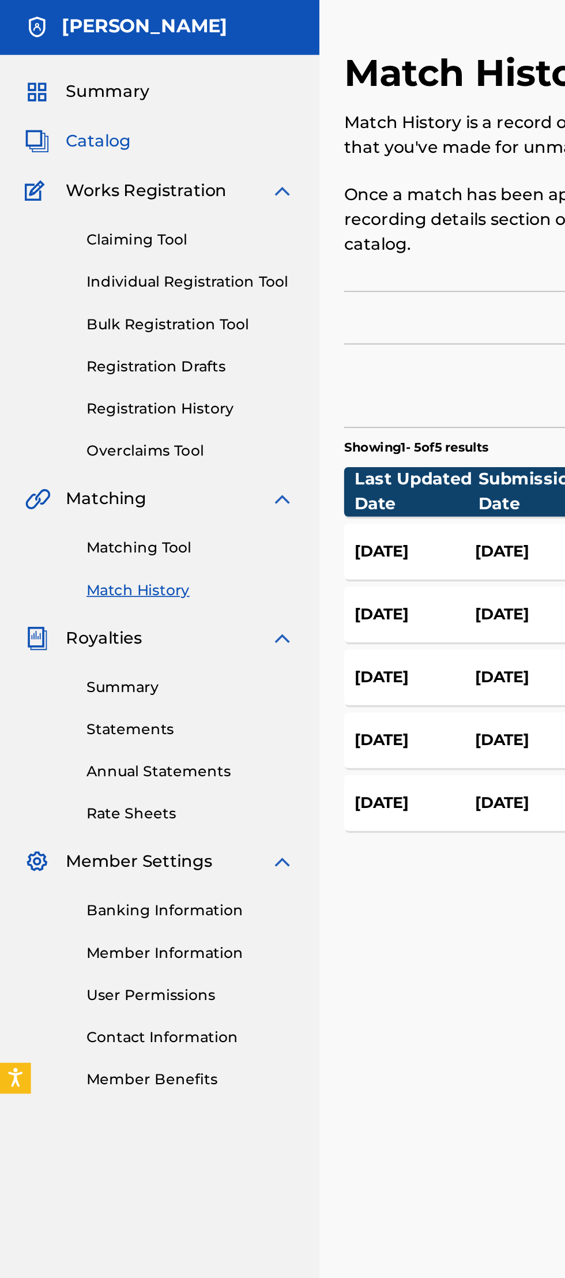
click at [69, 112] on span "Catalog" at bounding box center [55, 115] width 36 height 14
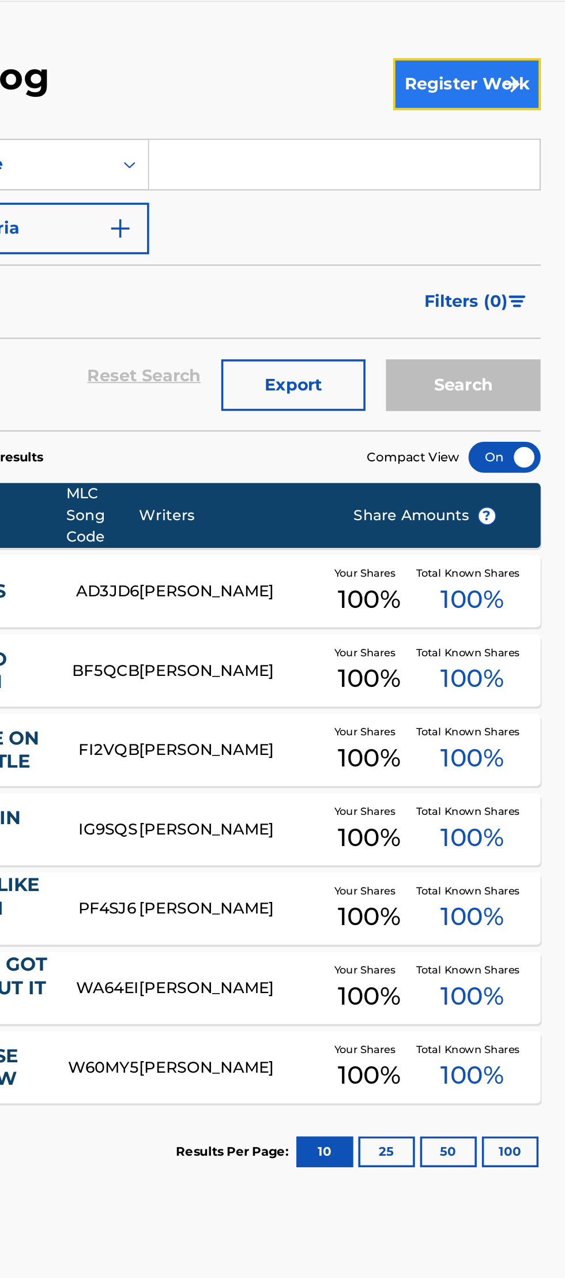
click at [522, 70] on button "Register Work" at bounding box center [510, 80] width 82 height 29
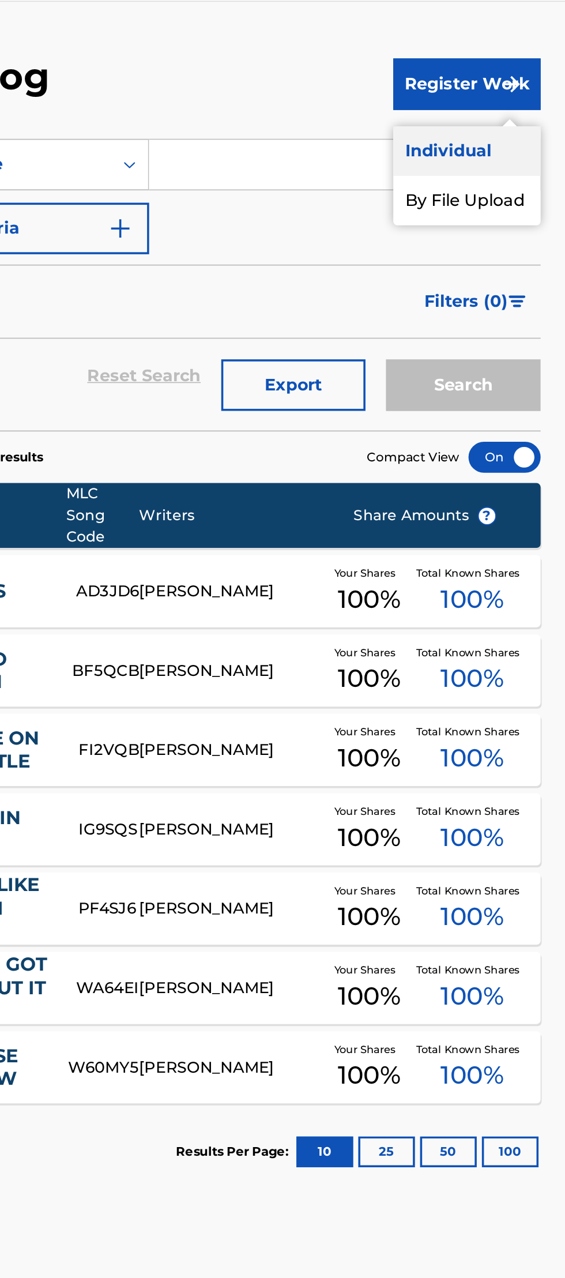
click at [511, 123] on link "Individual" at bounding box center [510, 118] width 82 height 28
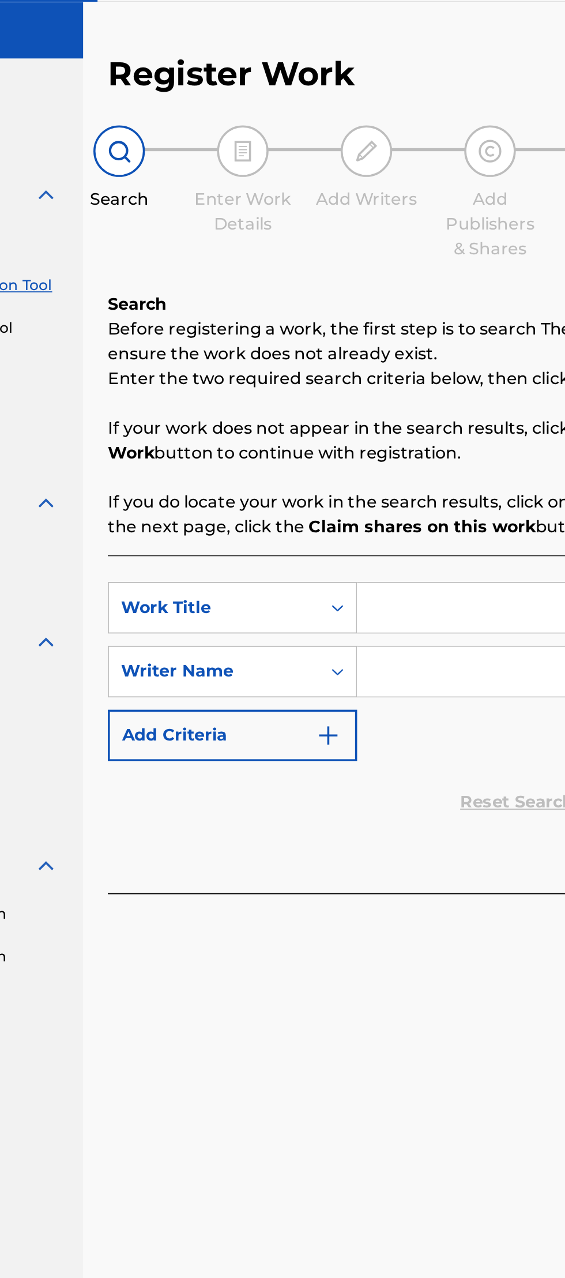
click at [362, 376] on input "Search Form" at bounding box center [441, 374] width 219 height 28
type input "Aint Done Yet"
click at [367, 407] on input "Search Form" at bounding box center [441, 410] width 219 height 28
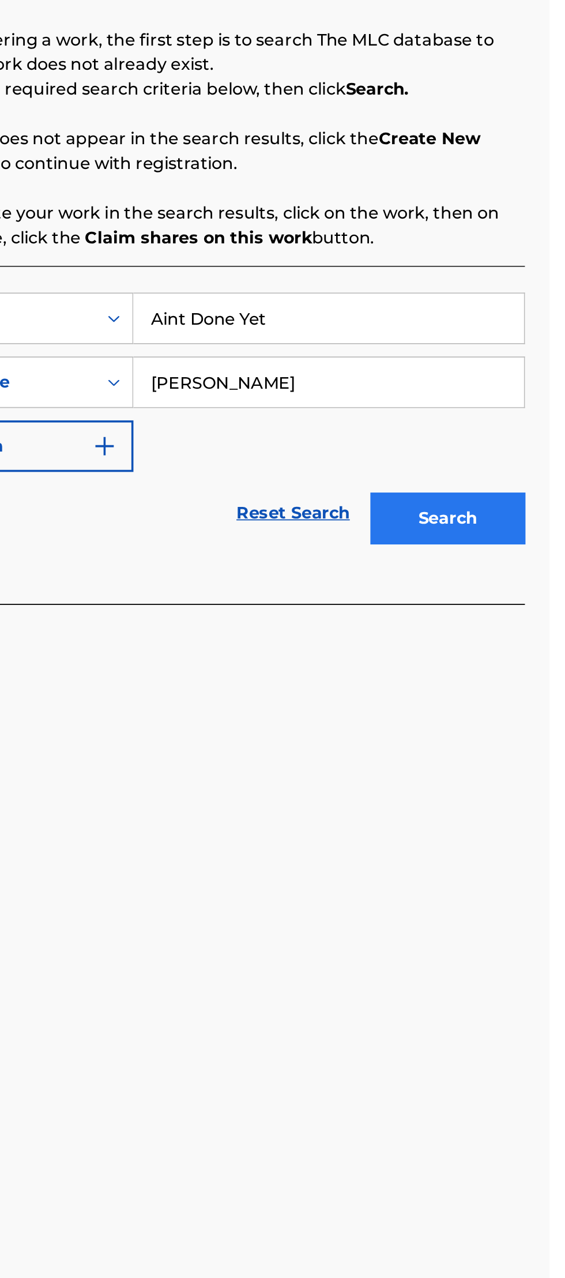
type input "Andrew Pelfrey"
click at [522, 491] on button "Search" at bounding box center [508, 485] width 87 height 29
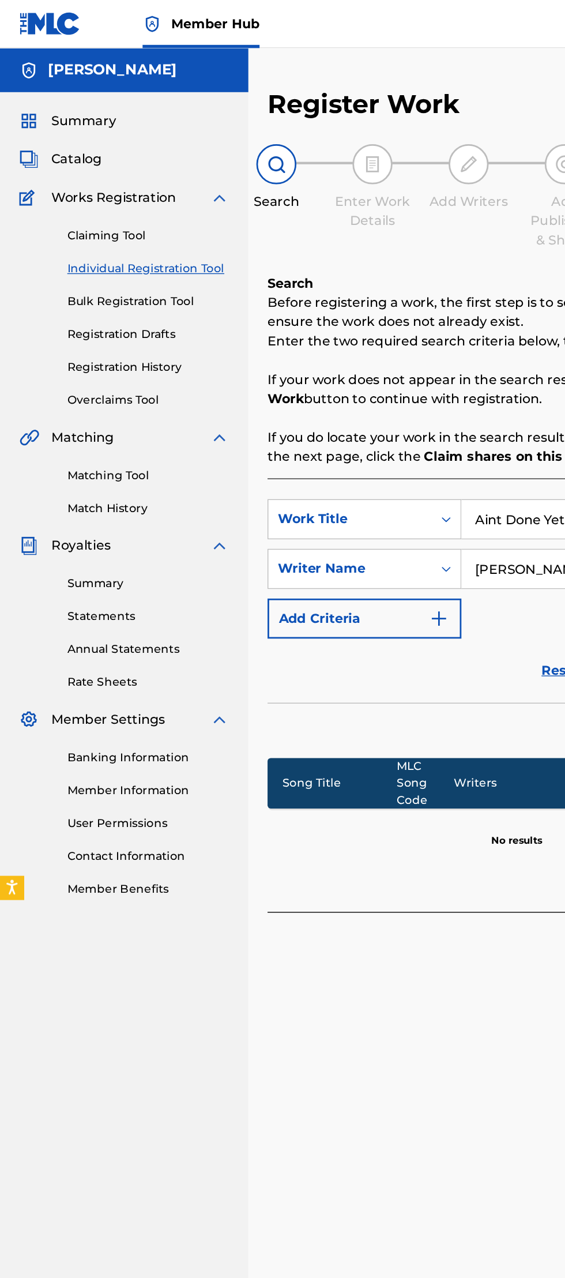
click at [118, 145] on span "Works Registration" at bounding box center [82, 143] width 90 height 14
click at [99, 164] on link "Claiming Tool" at bounding box center [106, 170] width 116 height 12
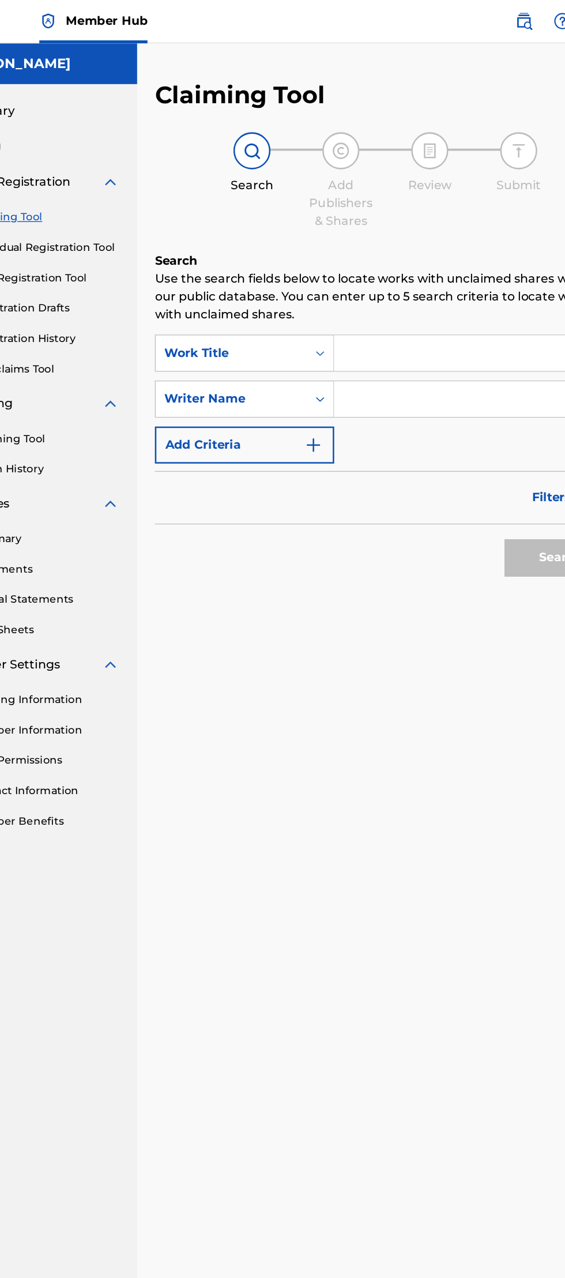
click at [370, 313] on input "Search Form" at bounding box center [441, 312] width 219 height 28
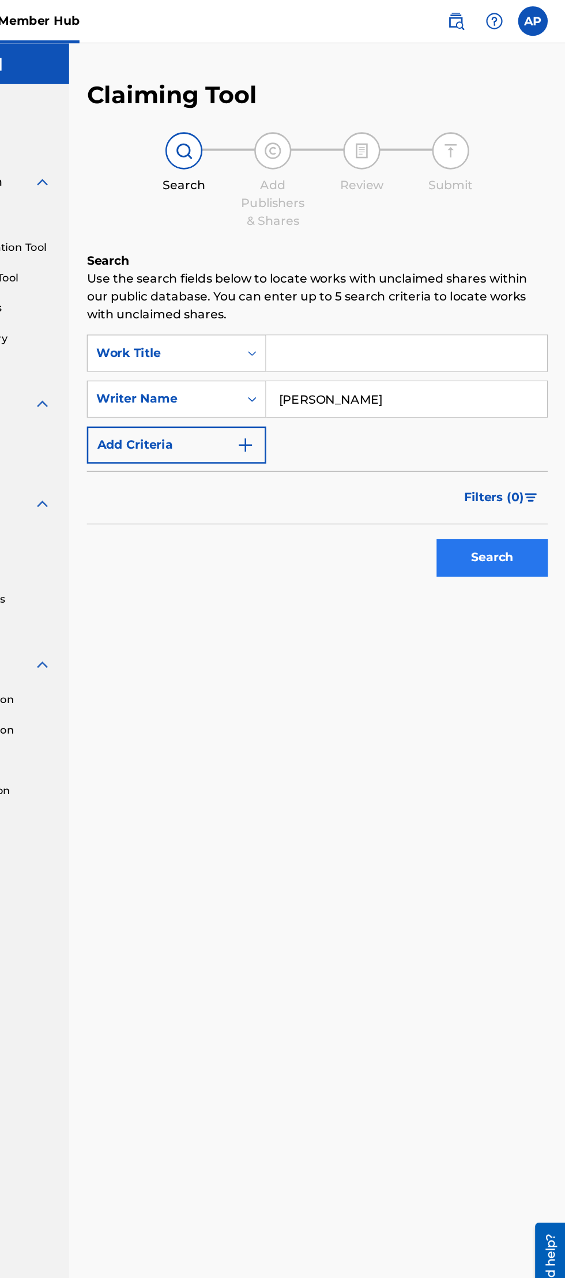
type input "Andrew pelfrey"
click at [517, 434] on button "Search" at bounding box center [508, 434] width 87 height 29
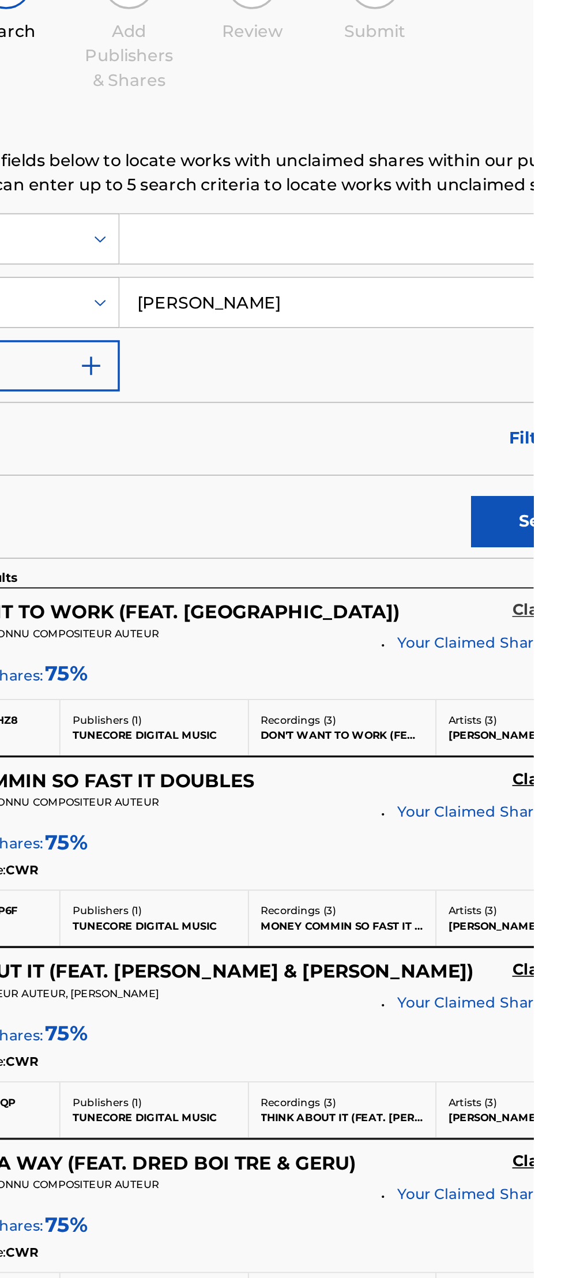
click at [553, 476] on h5 "Claim" at bounding box center [566, 470] width 27 height 11
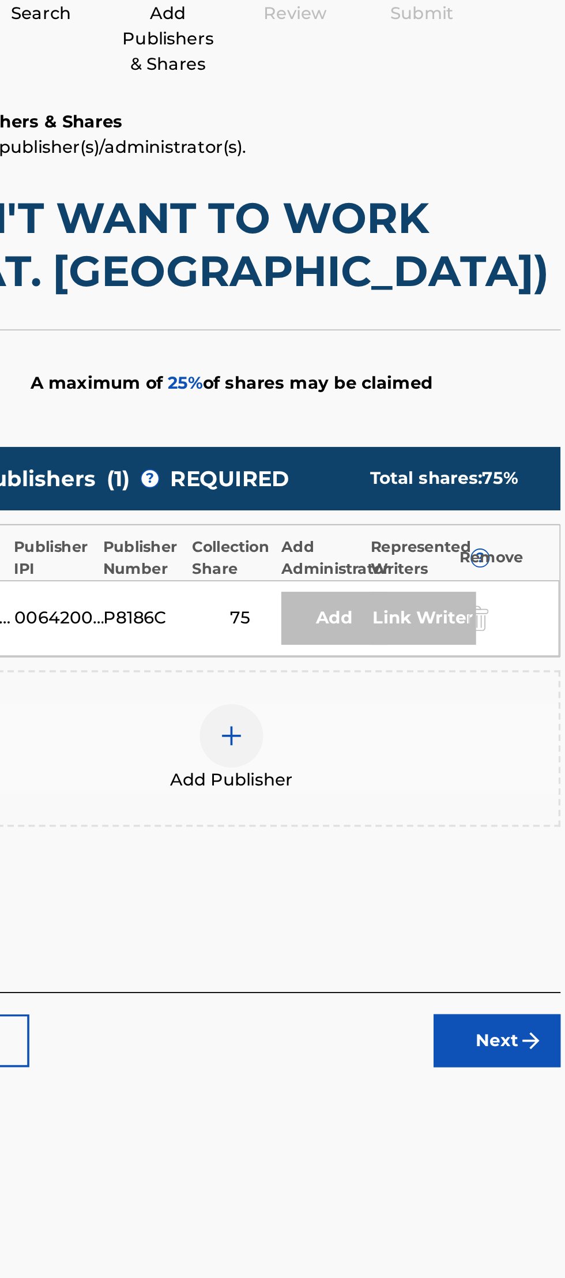
click at [523, 439] on div "Remove" at bounding box center [523, 441] width 52 height 12
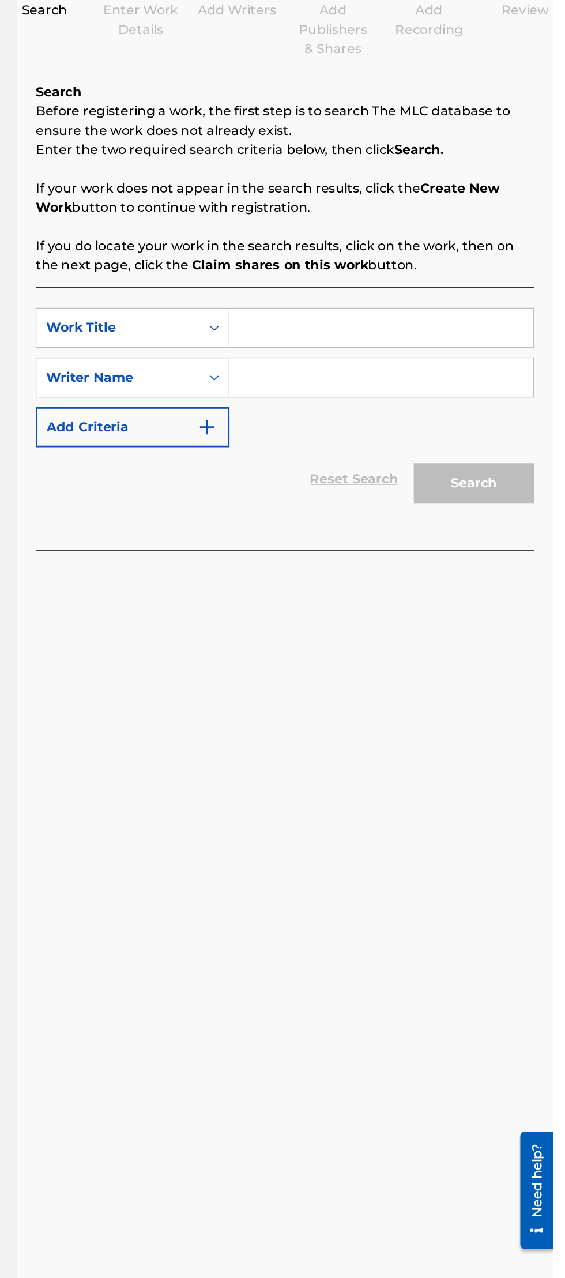
click at [453, 368] on input "Search Form" at bounding box center [441, 374] width 219 height 28
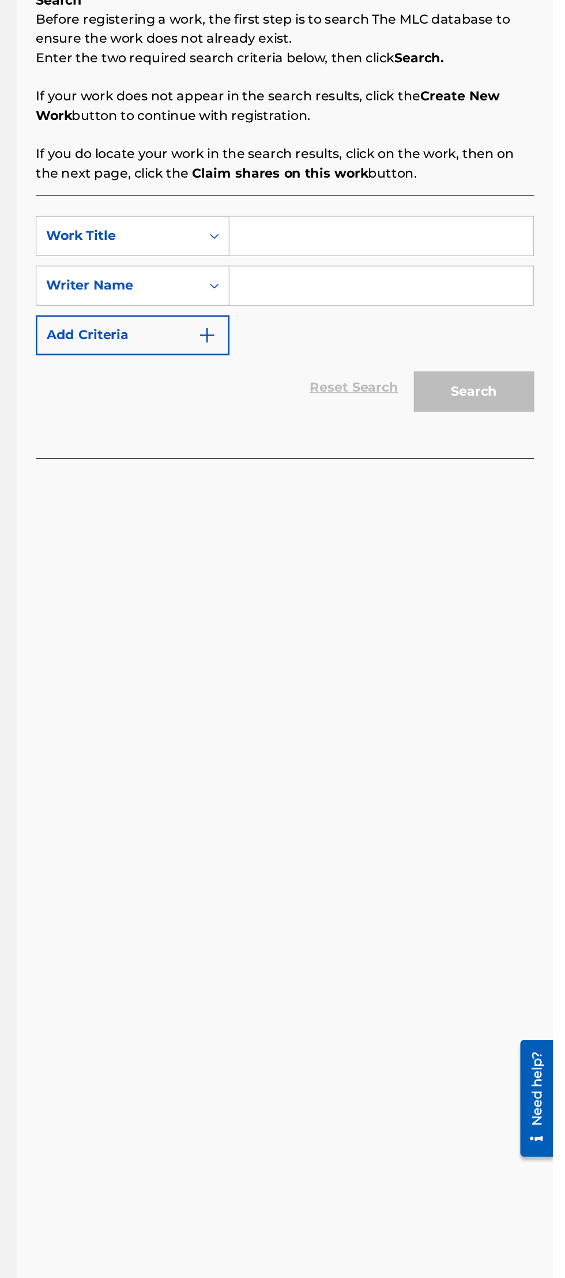
click at [429, 407] on input "Search Form" at bounding box center [441, 410] width 219 height 28
click at [507, 480] on div "Search" at bounding box center [505, 483] width 92 height 46
click at [474, 408] on input "Andrew pelfrey" at bounding box center [441, 410] width 219 height 28
click at [528, 501] on div "Search" at bounding box center [505, 483] width 92 height 46
click at [433, 407] on input "Andrew pelfrey" at bounding box center [441, 410] width 219 height 28
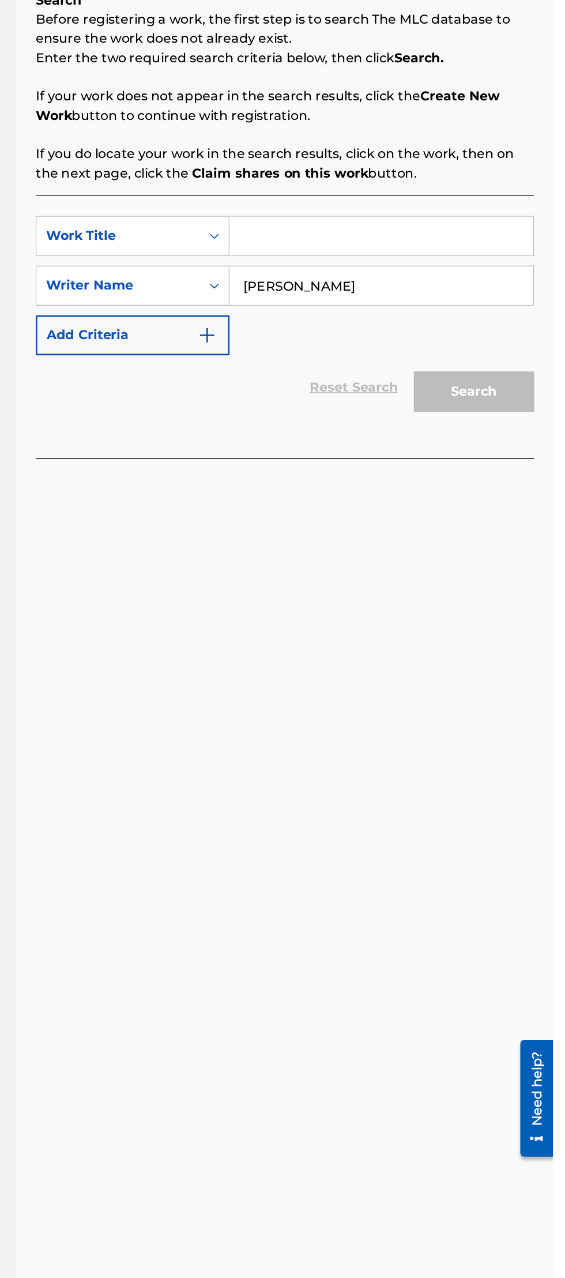
click at [499, 497] on div "Search" at bounding box center [505, 483] width 92 height 46
click at [398, 411] on input "Andrew pelfrey" at bounding box center [441, 410] width 219 height 28
click at [391, 406] on input "Andrew pelfrey" at bounding box center [441, 410] width 219 height 28
click at [386, 413] on input "Andrew pelfrey" at bounding box center [441, 410] width 219 height 28
type input "Andrew Pelfrey"
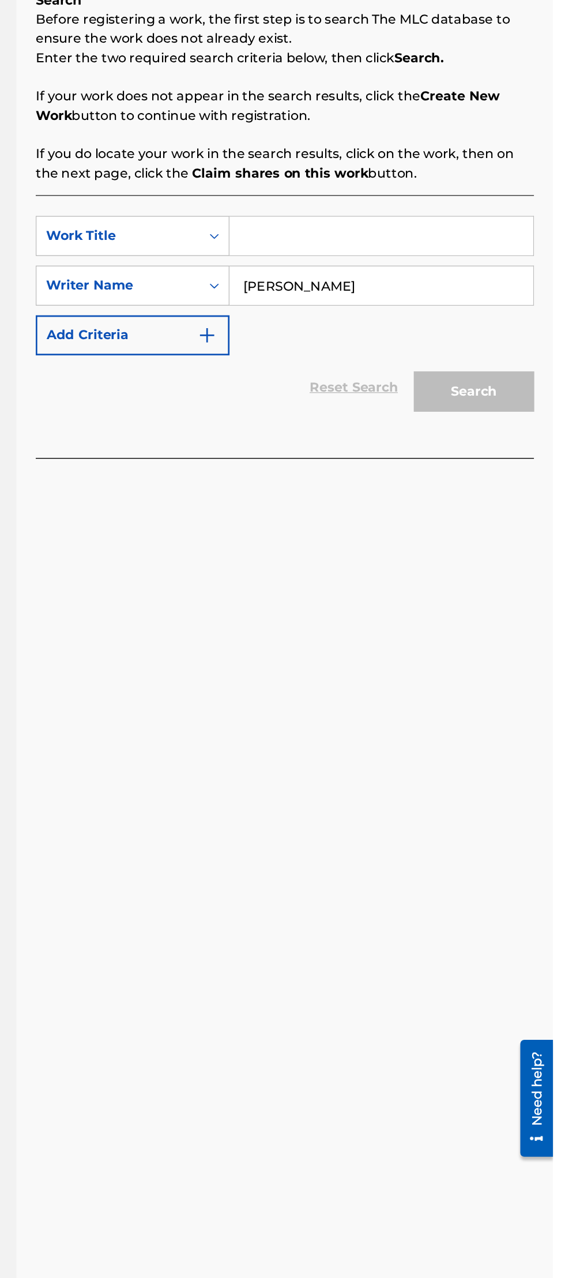
click at [433, 406] on input "Andrew Pelfrey" at bounding box center [441, 410] width 219 height 28
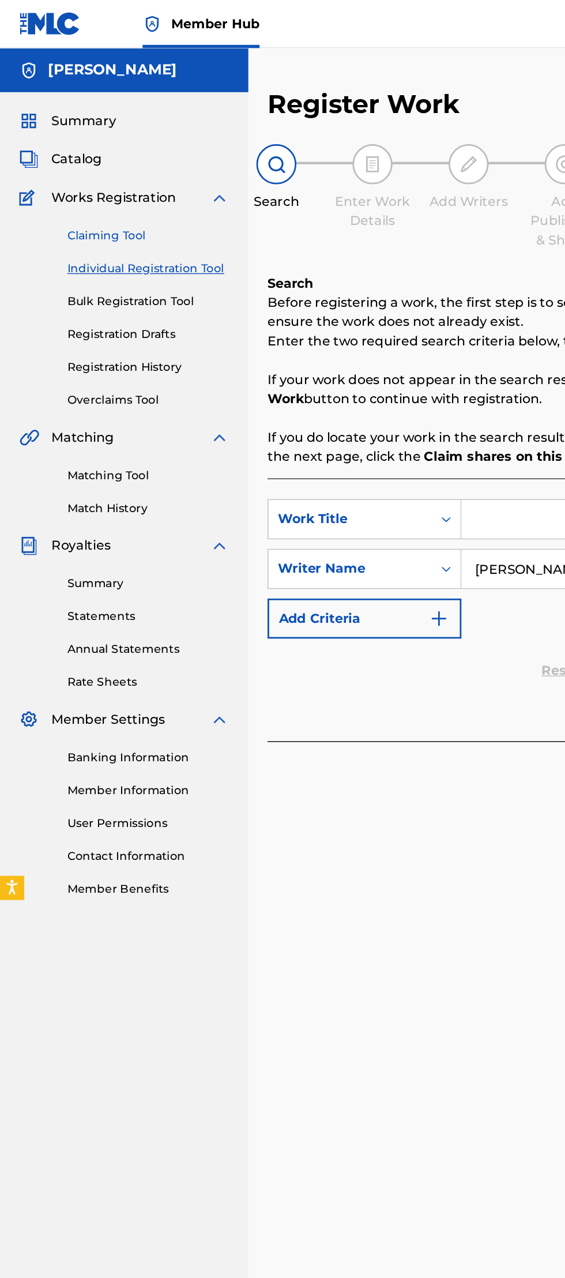
click at [103, 164] on link "Claiming Tool" at bounding box center [106, 170] width 116 height 12
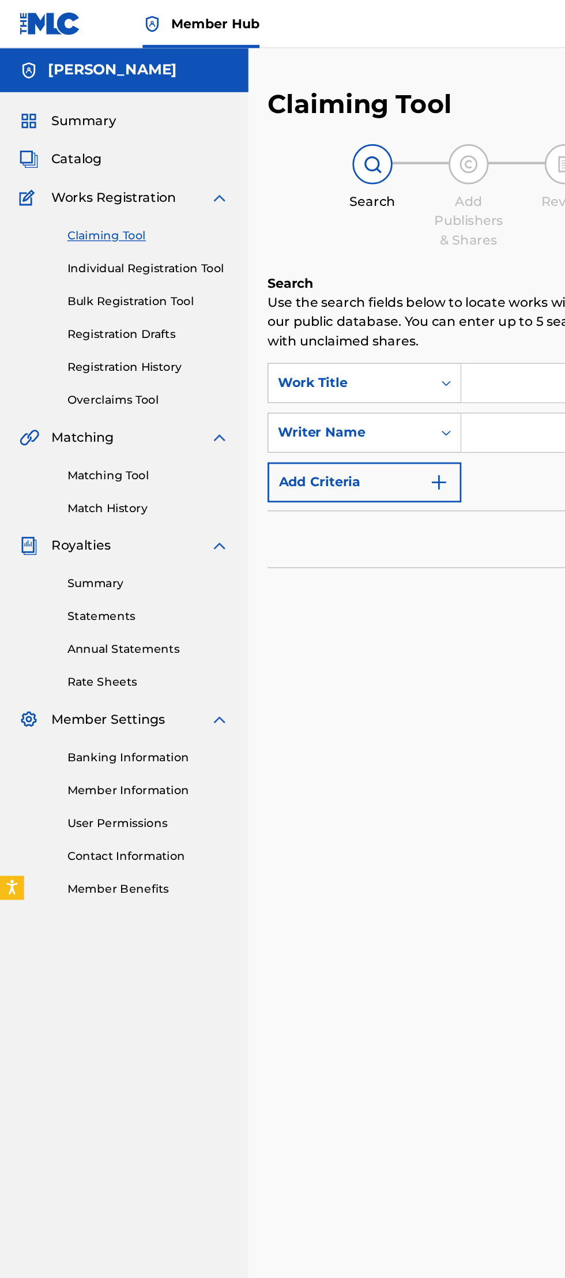
click at [380, 313] on input "Search Form" at bounding box center [441, 312] width 219 height 28
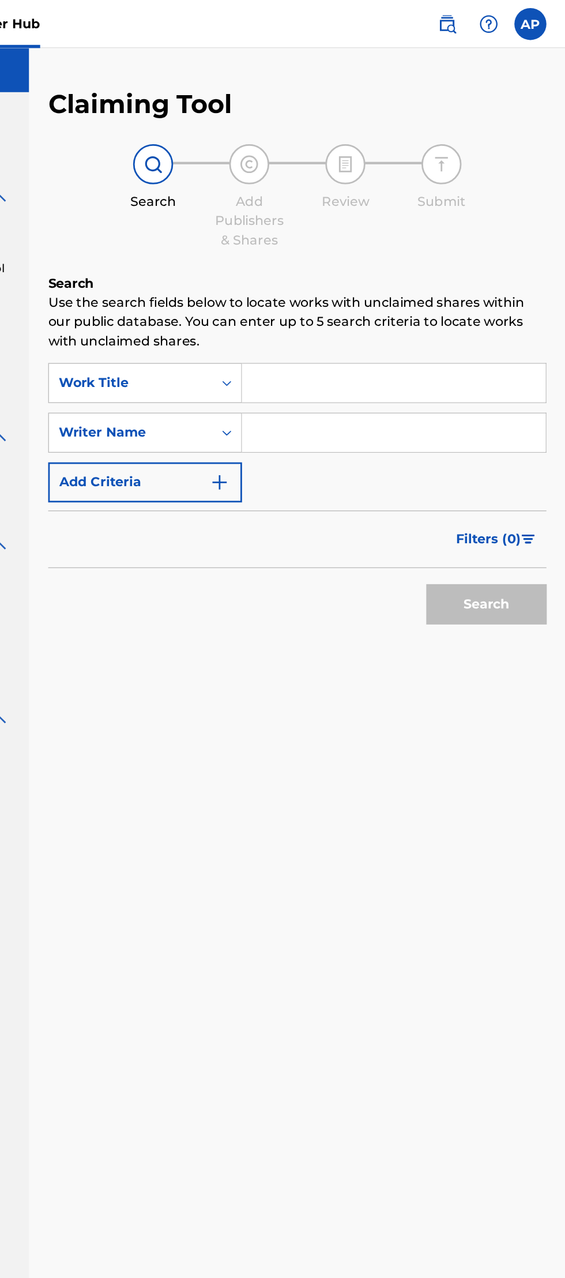
type input "Andrew pelfrey"
click at [522, 434] on button "Search" at bounding box center [508, 434] width 87 height 29
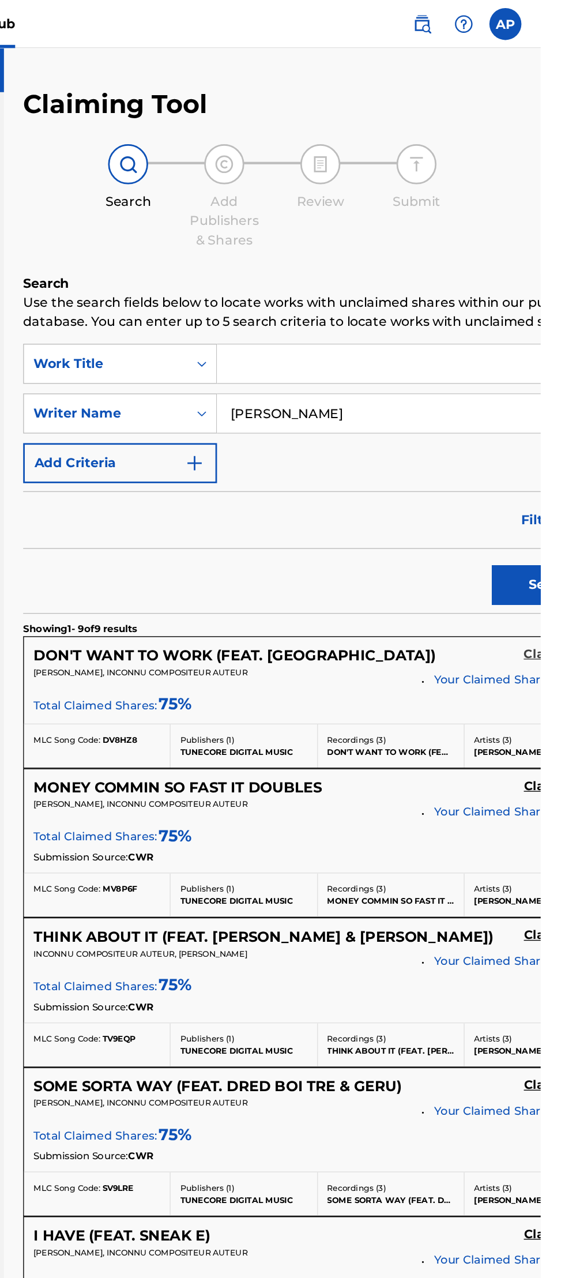
click at [553, 476] on h5 "Claim" at bounding box center [566, 470] width 27 height 11
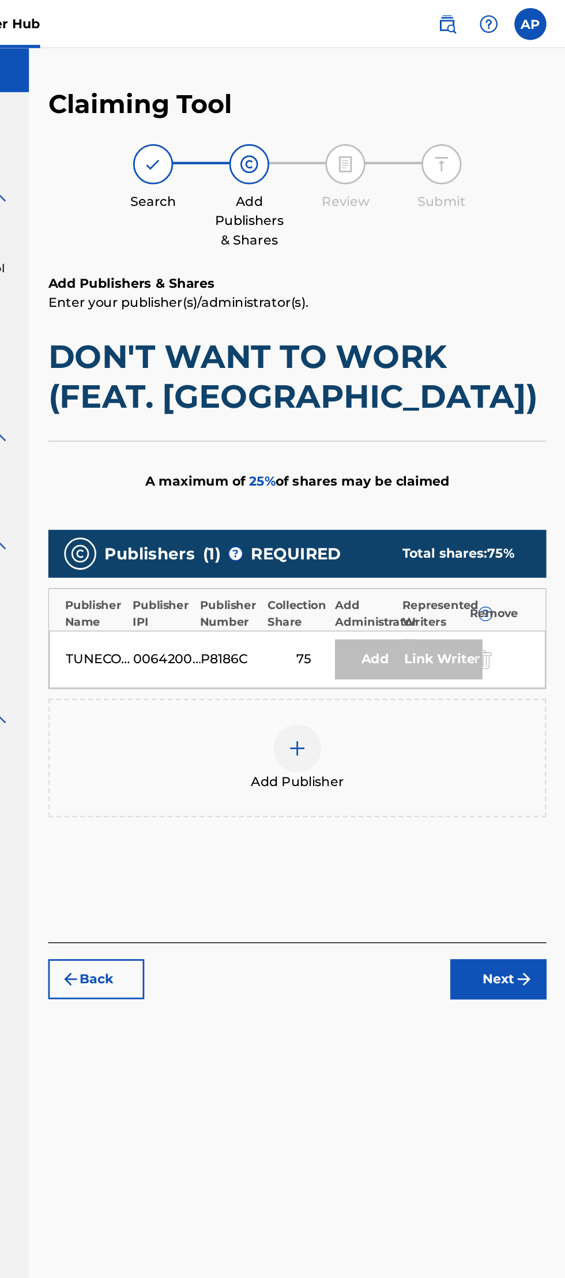
click at [463, 468] on div "Link Writer" at bounding box center [477, 474] width 58 height 29
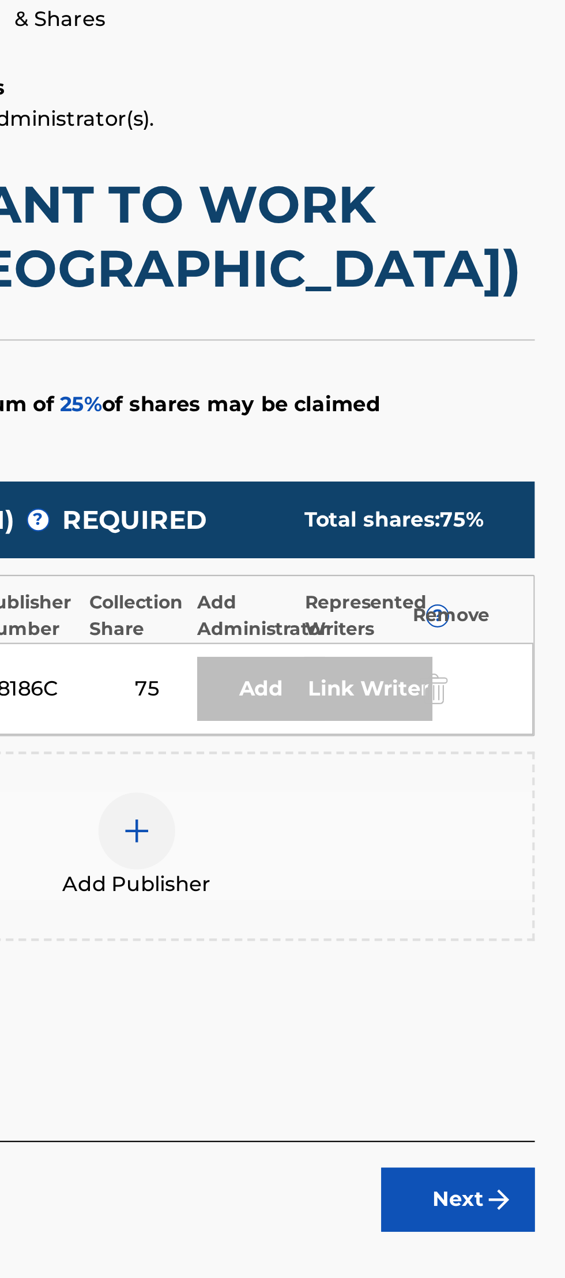
click at [403, 471] on div "Add" at bounding box center [428, 474] width 58 height 29
click at [523, 441] on div "Remove" at bounding box center [523, 441] width 52 height 12
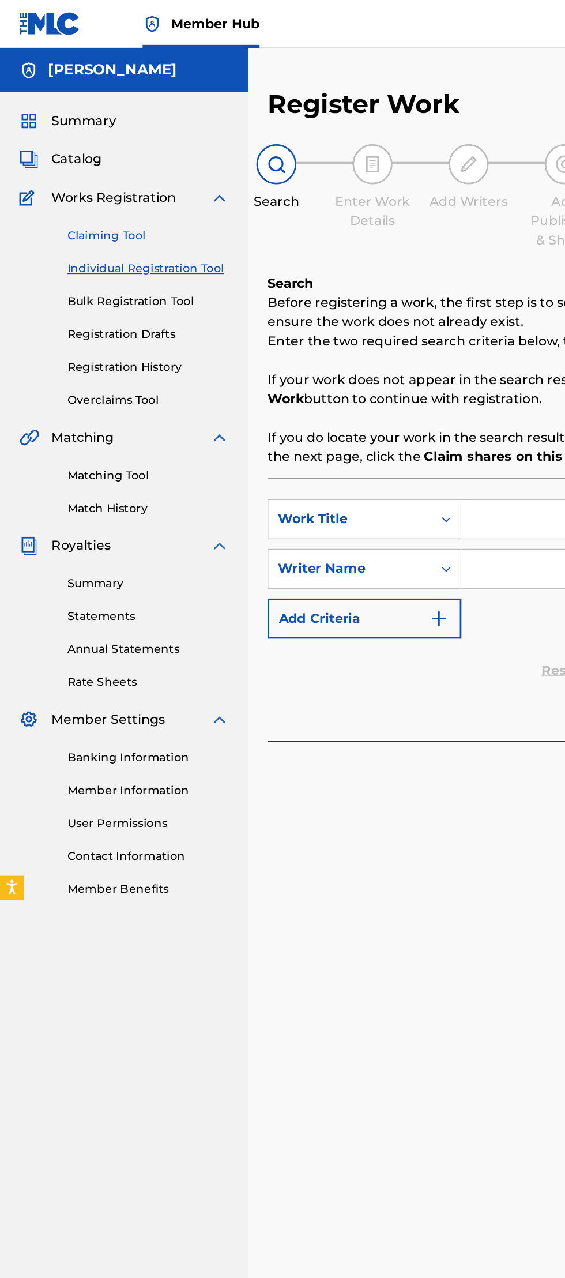
click at [94, 174] on link "Claiming Tool" at bounding box center [106, 170] width 116 height 12
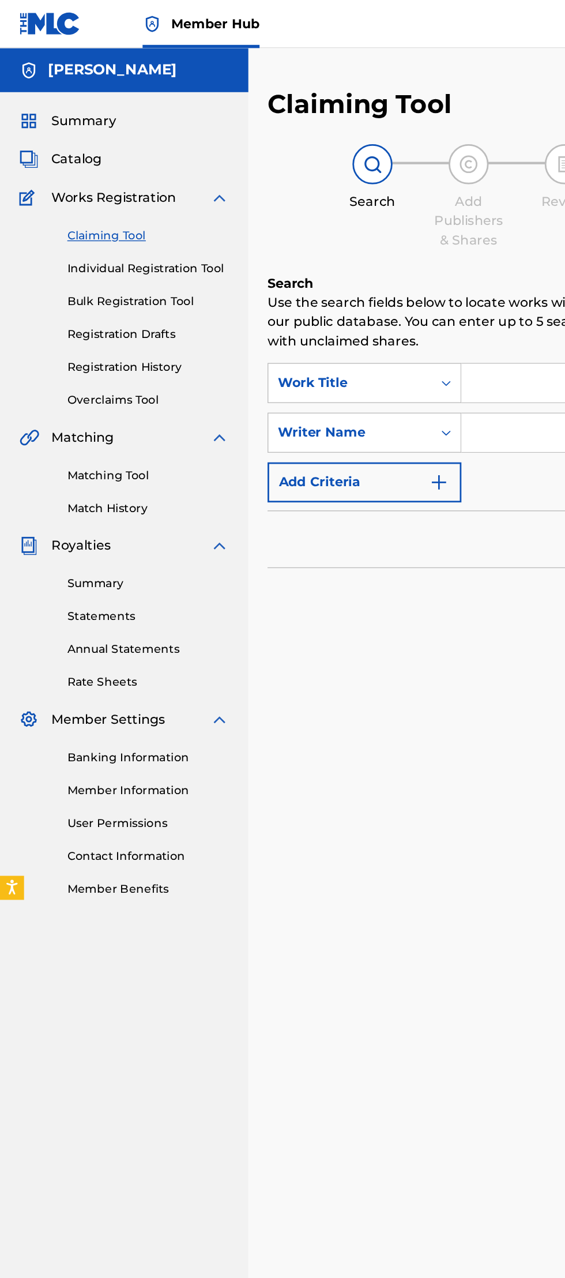
click at [369, 281] on input "Search Form" at bounding box center [441, 276] width 219 height 28
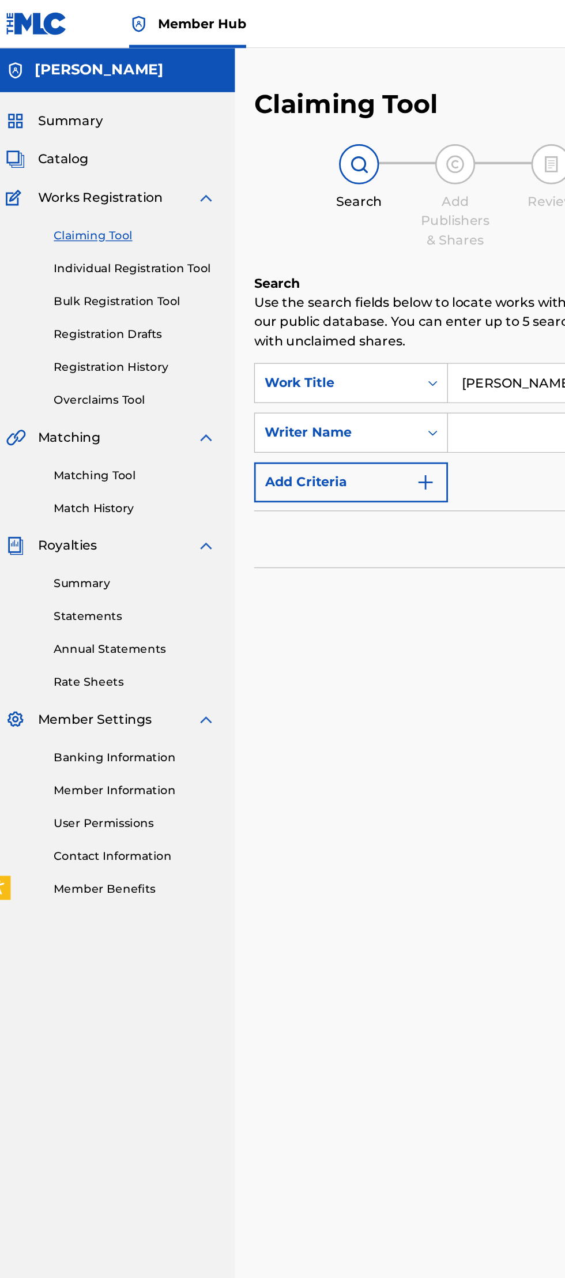
type input "Andrew pelfrey"
click at [372, 309] on input "Search Form" at bounding box center [441, 312] width 219 height 28
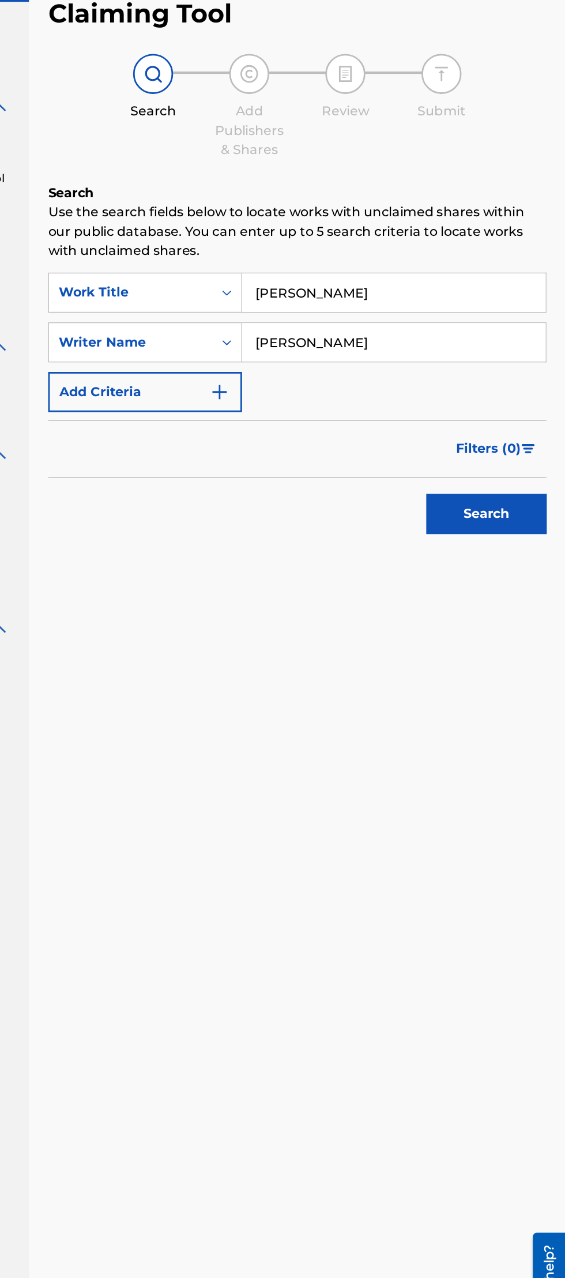
type input "Andrew pelfrey"
click at [467, 272] on input "Andrew pelfrey" at bounding box center [441, 276] width 219 height 28
type input "Andre"
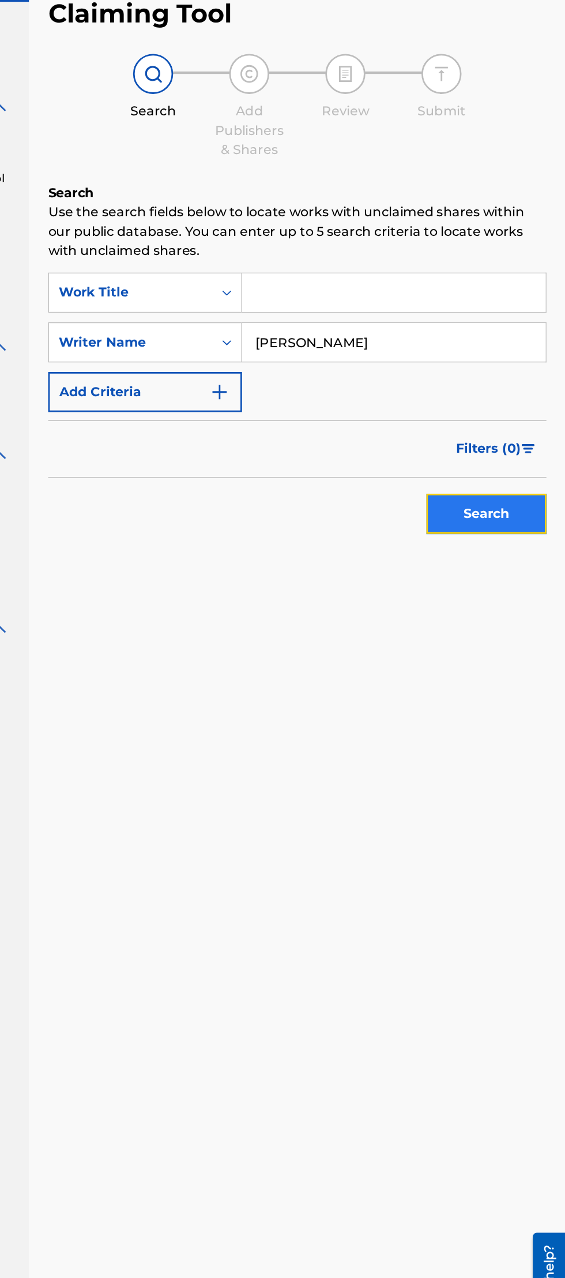
click at [531, 440] on button "Search" at bounding box center [508, 434] width 87 height 29
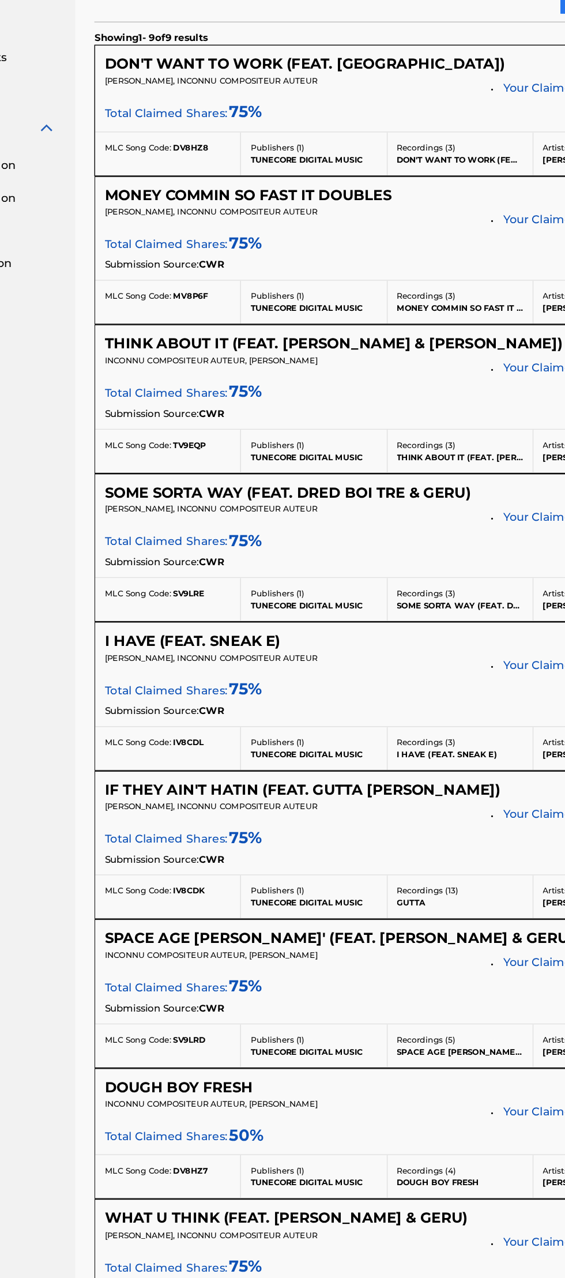
scroll to position [138, 0]
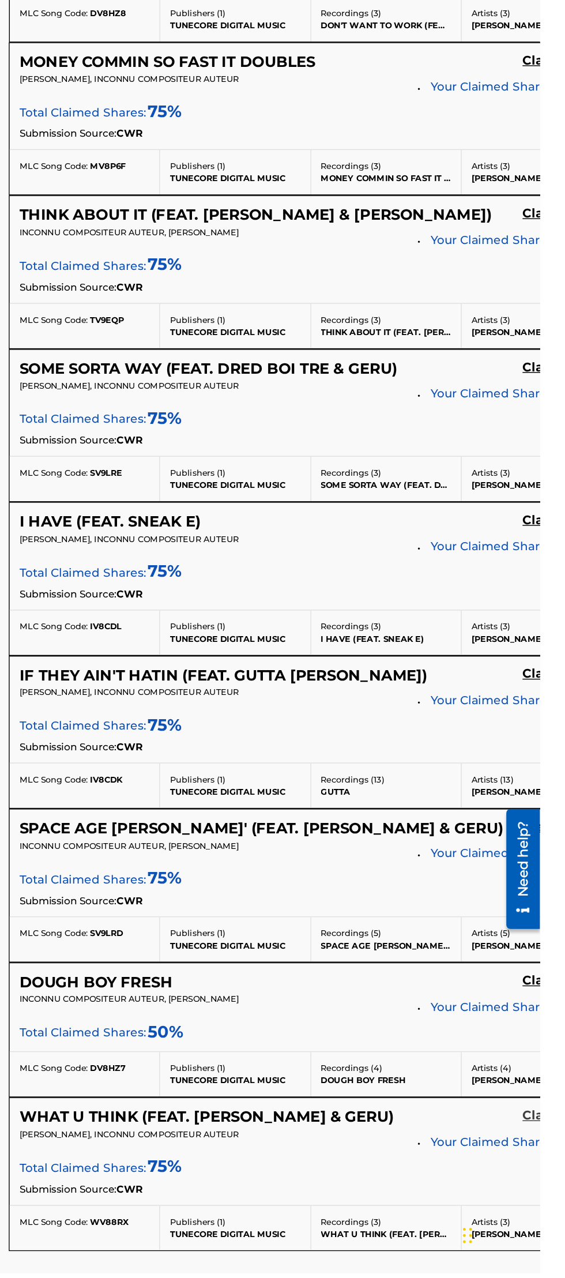
click at [553, 1173] on h5 "Claim" at bounding box center [566, 1167] width 27 height 11
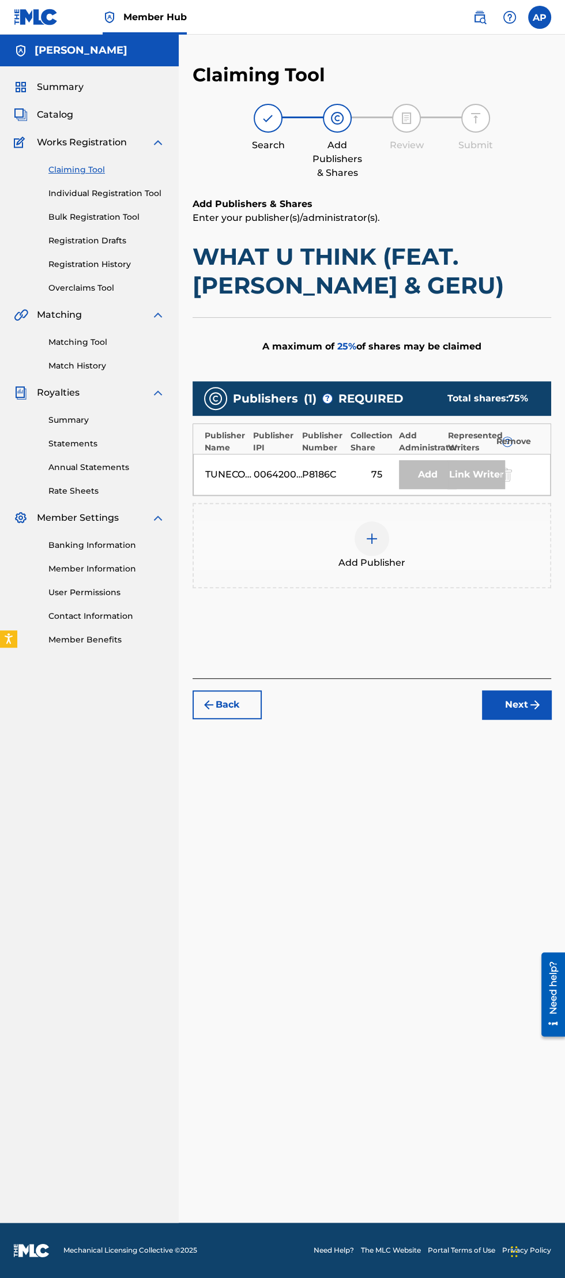
scroll to position [8, 0]
